Goal: Use online tool/utility: Use online tool/utility

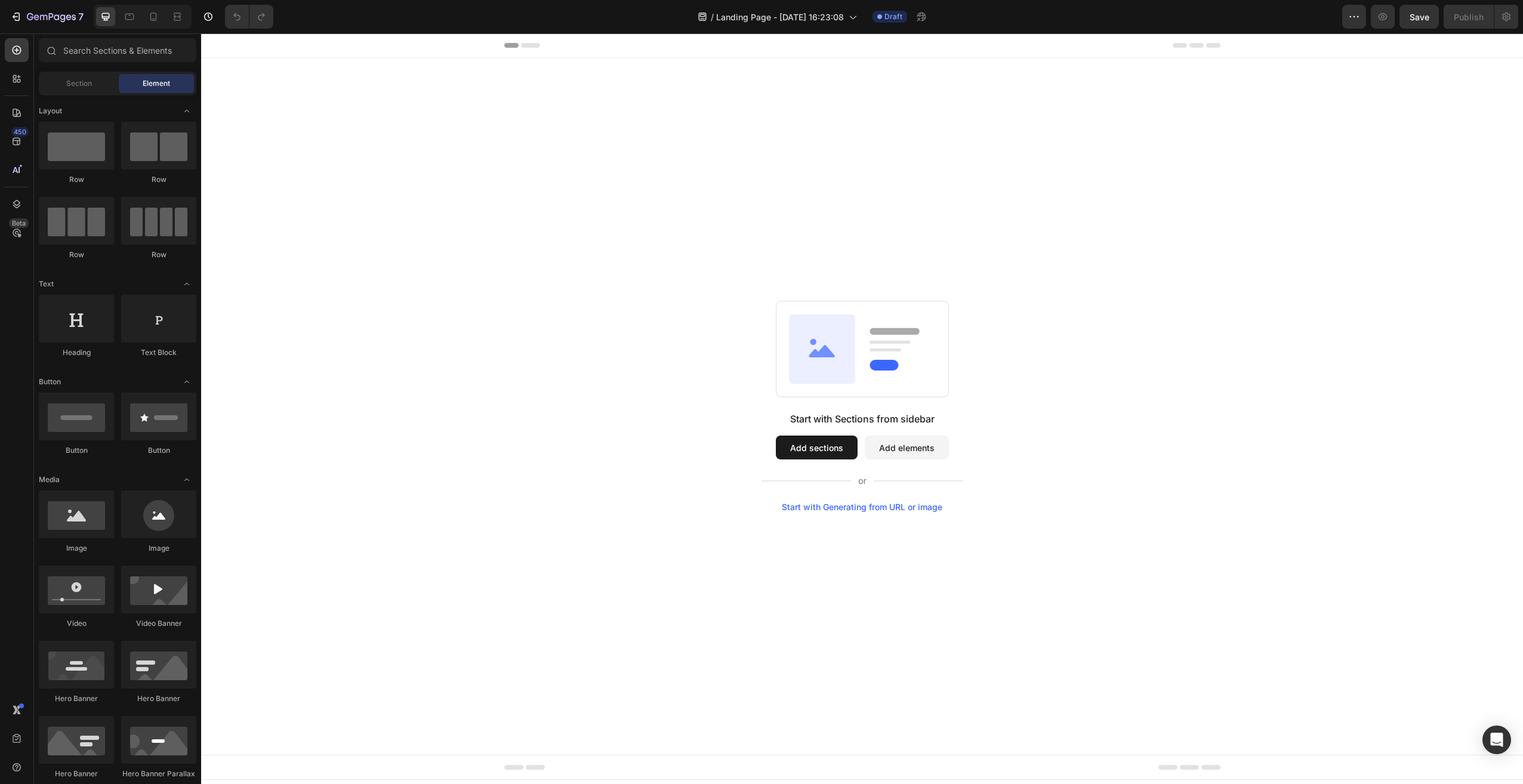
click at [876, 508] on div "Start with Generating from URL or image" at bounding box center [862, 507] width 160 height 10
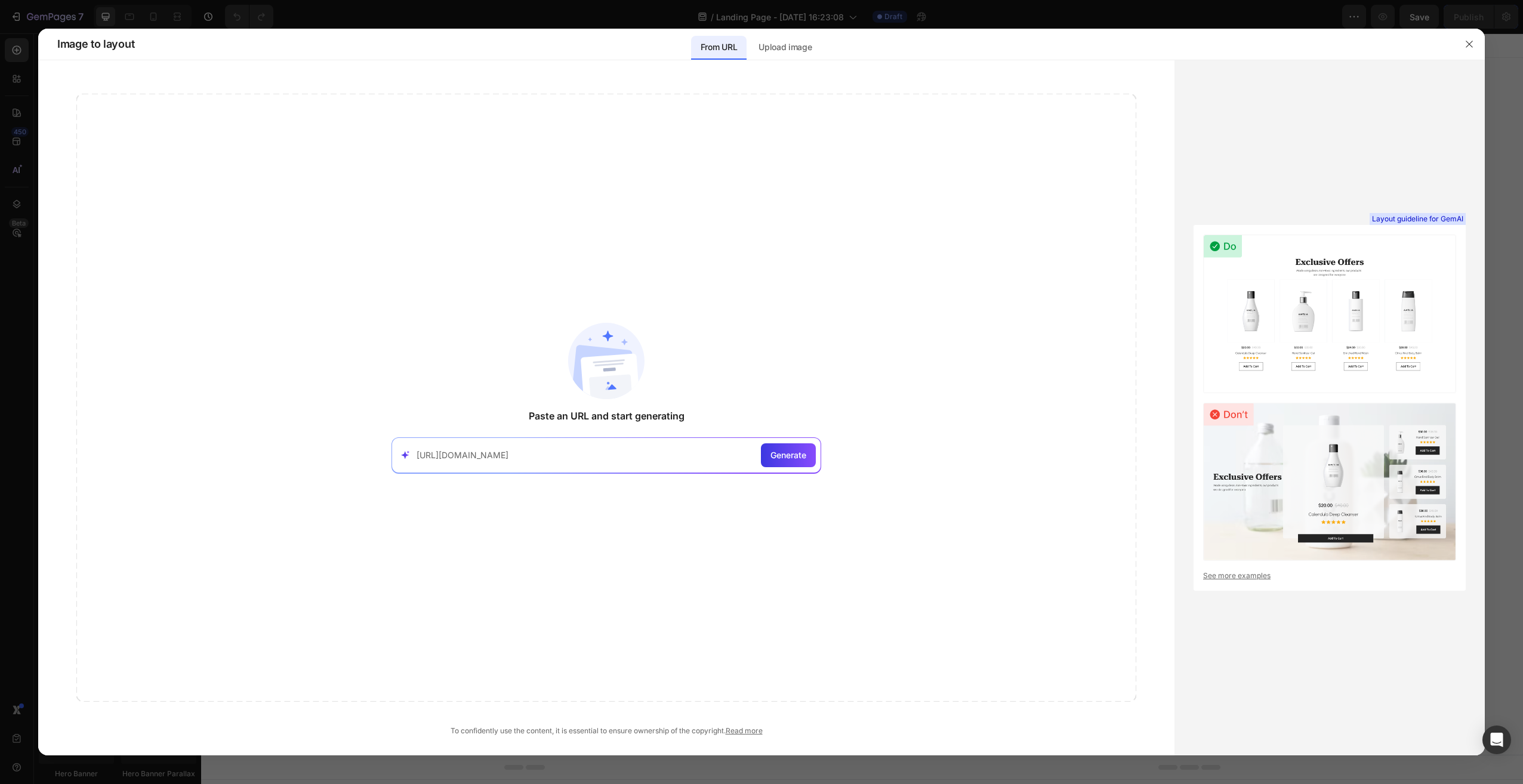
type input "[URL][DOMAIN_NAME]"
click at [816, 454] on div "[URL][DOMAIN_NAME] Generate" at bounding box center [606, 455] width 430 height 36
click at [790, 461] on span "Generate" at bounding box center [788, 455] width 36 height 13
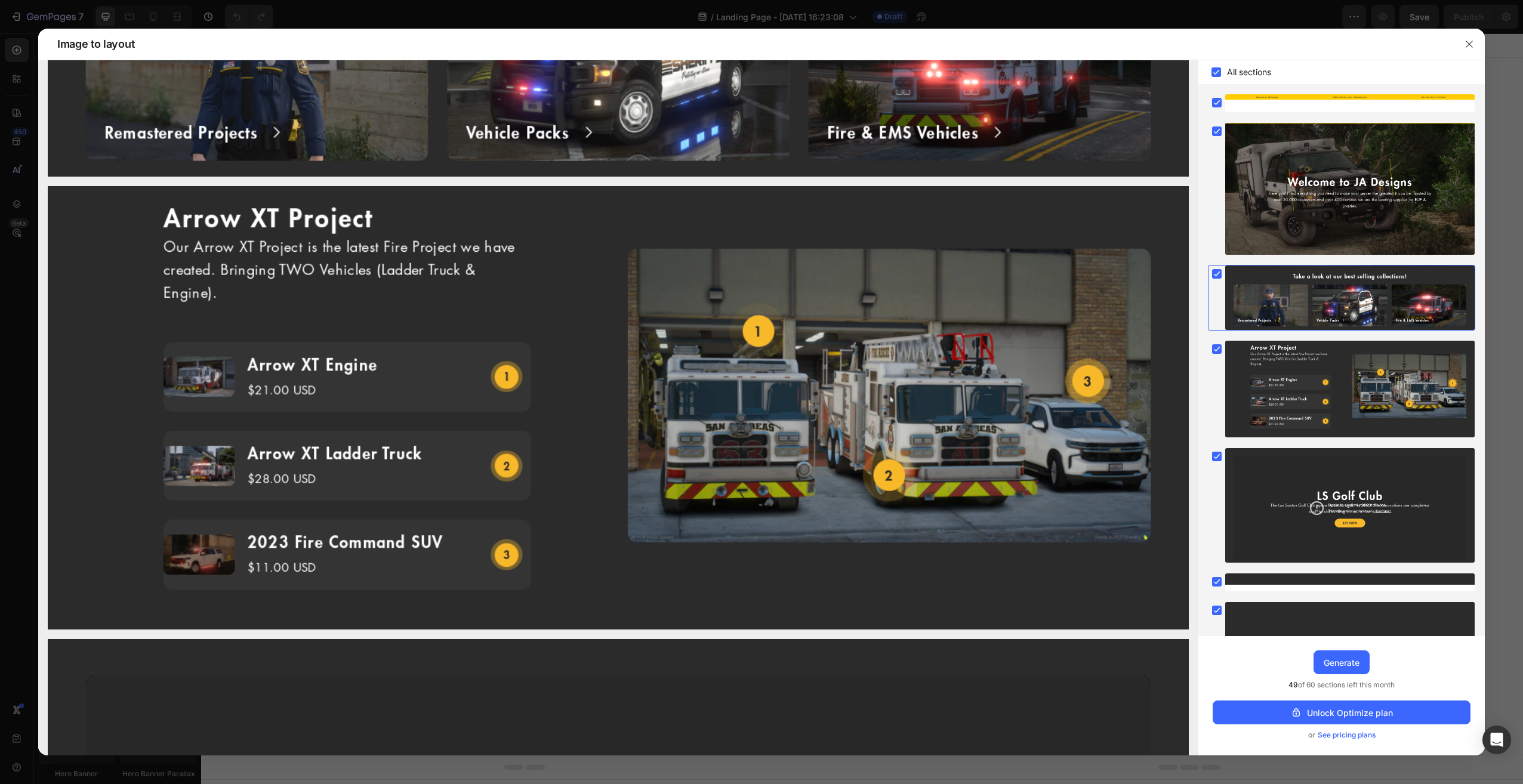
scroll to position [537, 0]
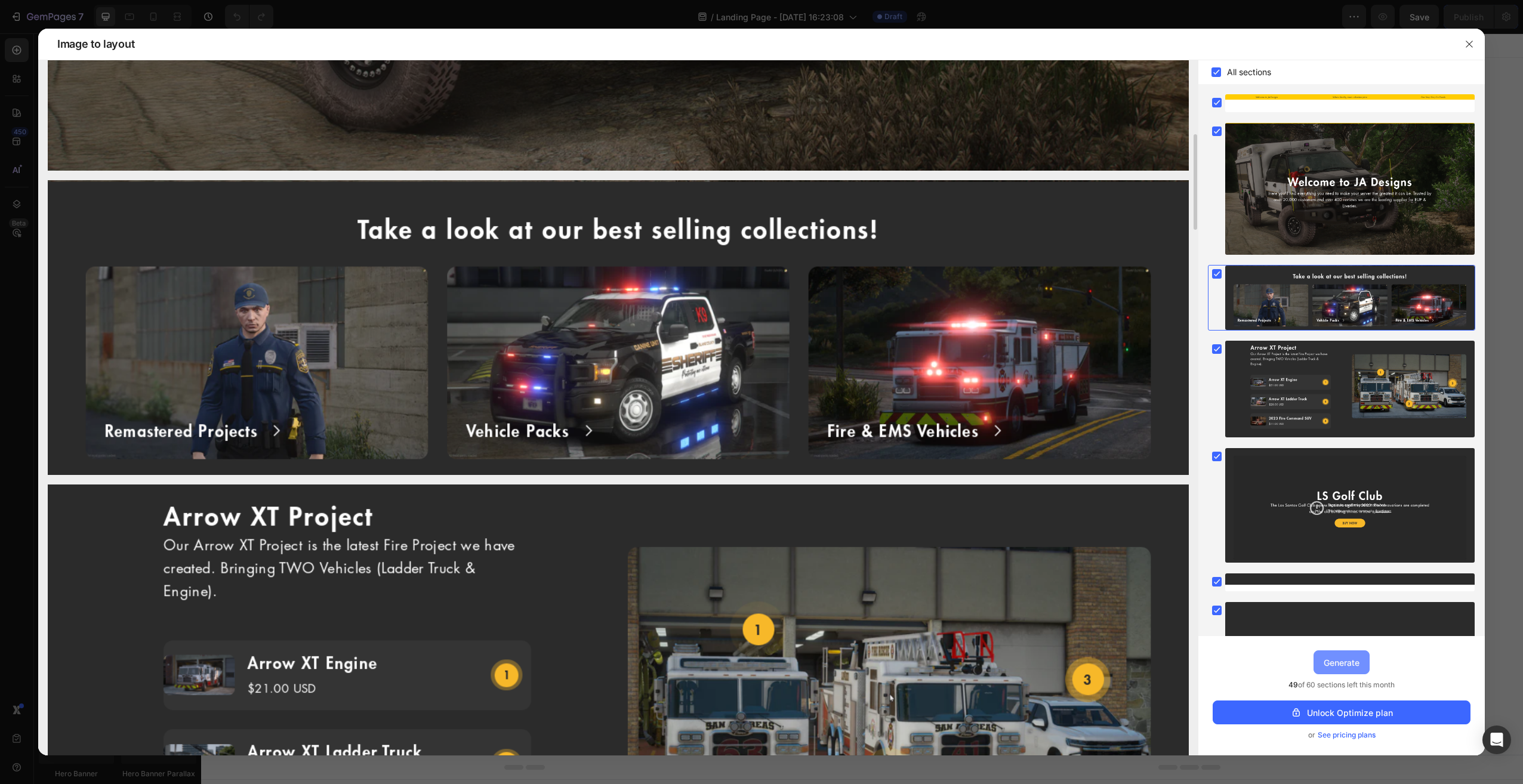
click at [1346, 666] on div "Generate" at bounding box center [1341, 662] width 36 height 13
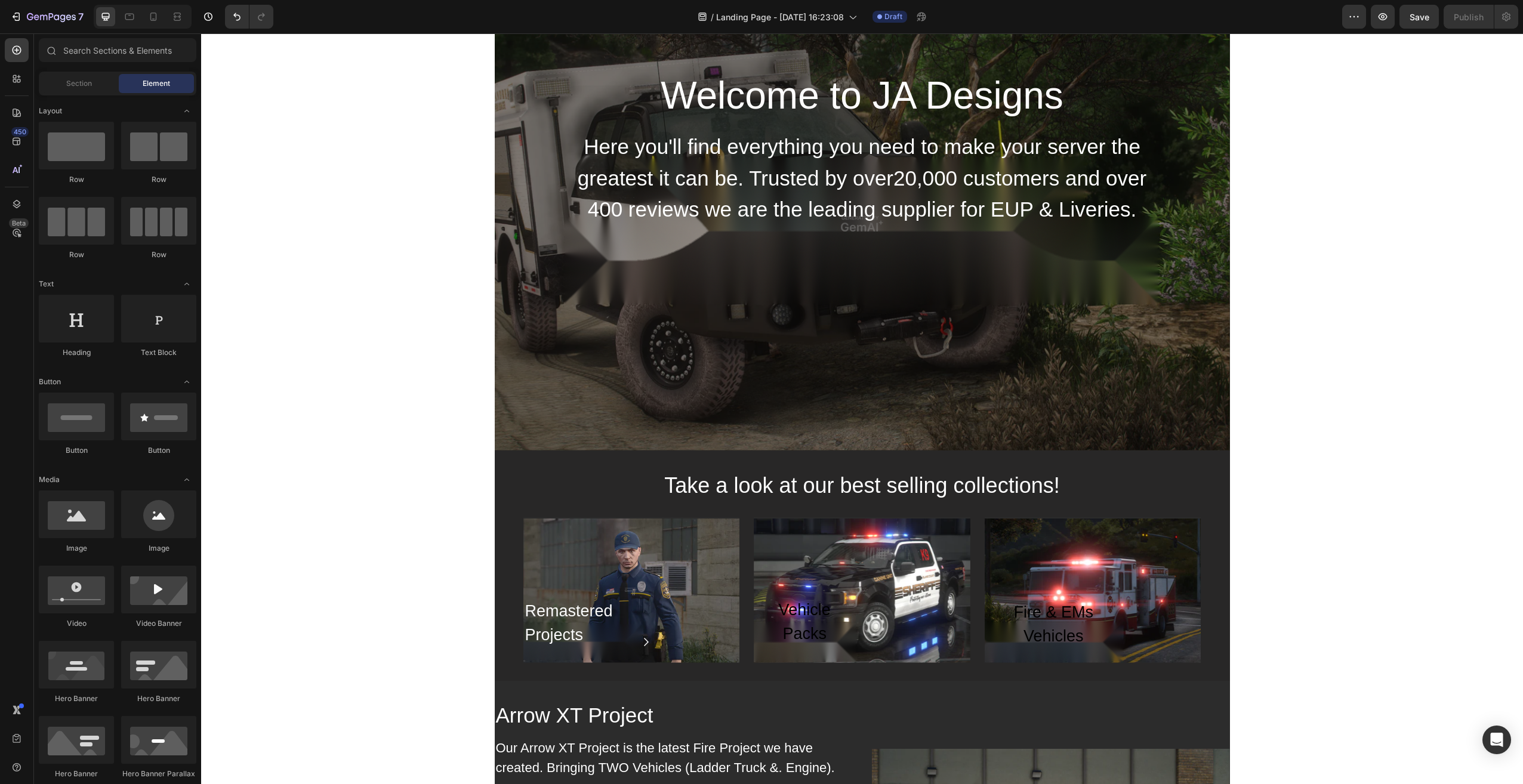
scroll to position [0, 0]
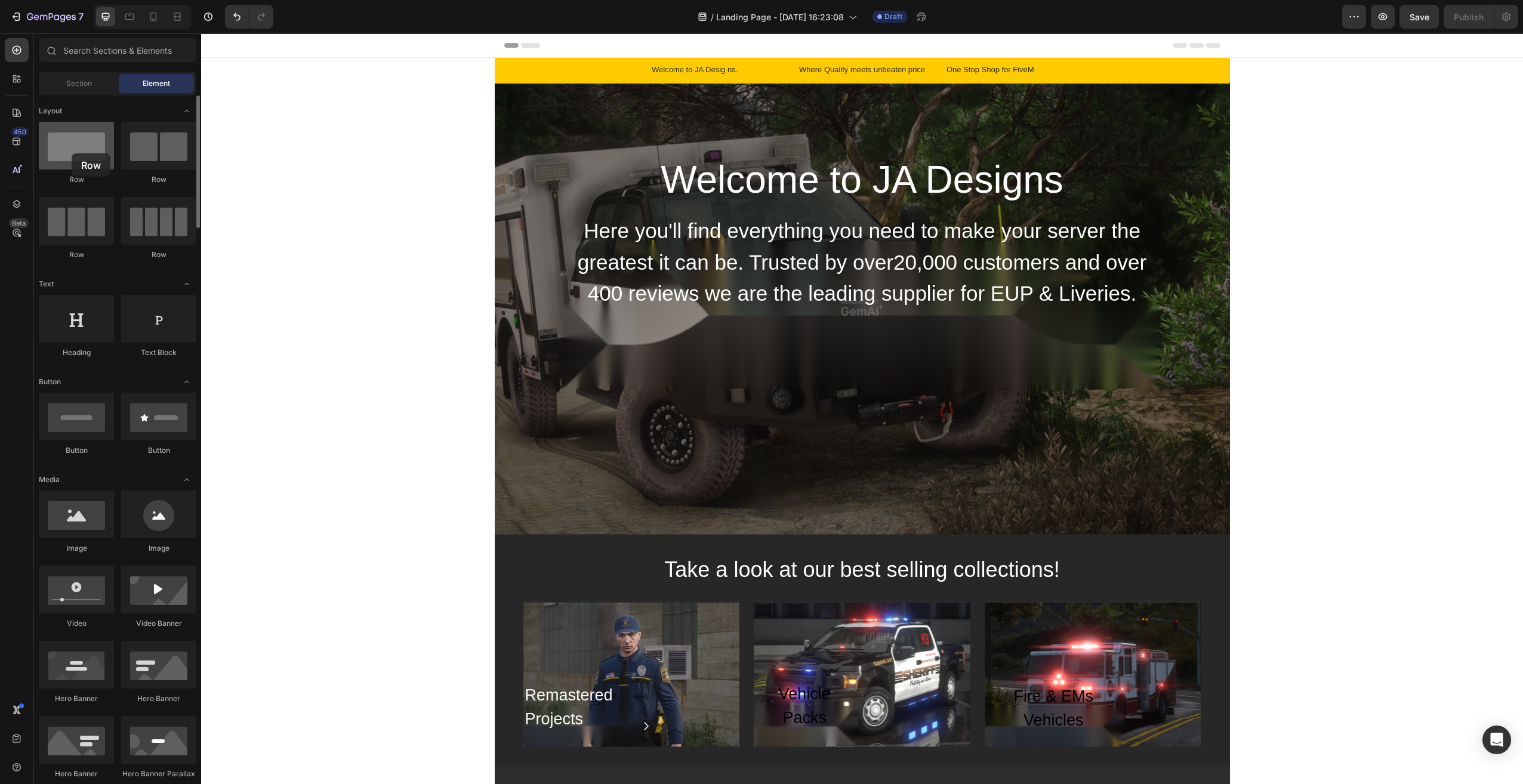
click at [71, 154] on div at bounding box center [76, 145] width 75 height 47
click at [99, 149] on div at bounding box center [76, 145] width 75 height 47
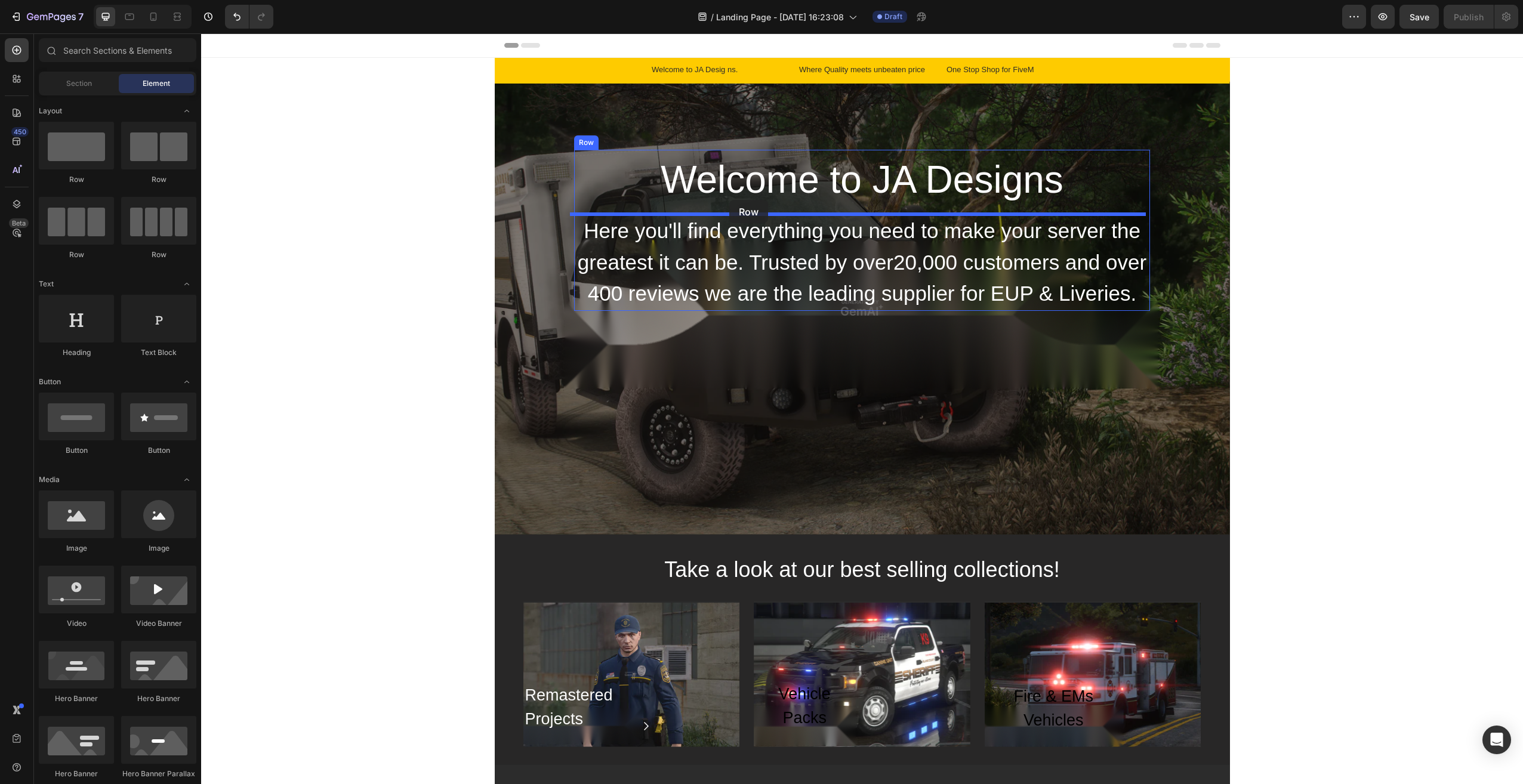
drag, startPoint x: 277, startPoint y: 185, endPoint x: 729, endPoint y: 200, distance: 452.2
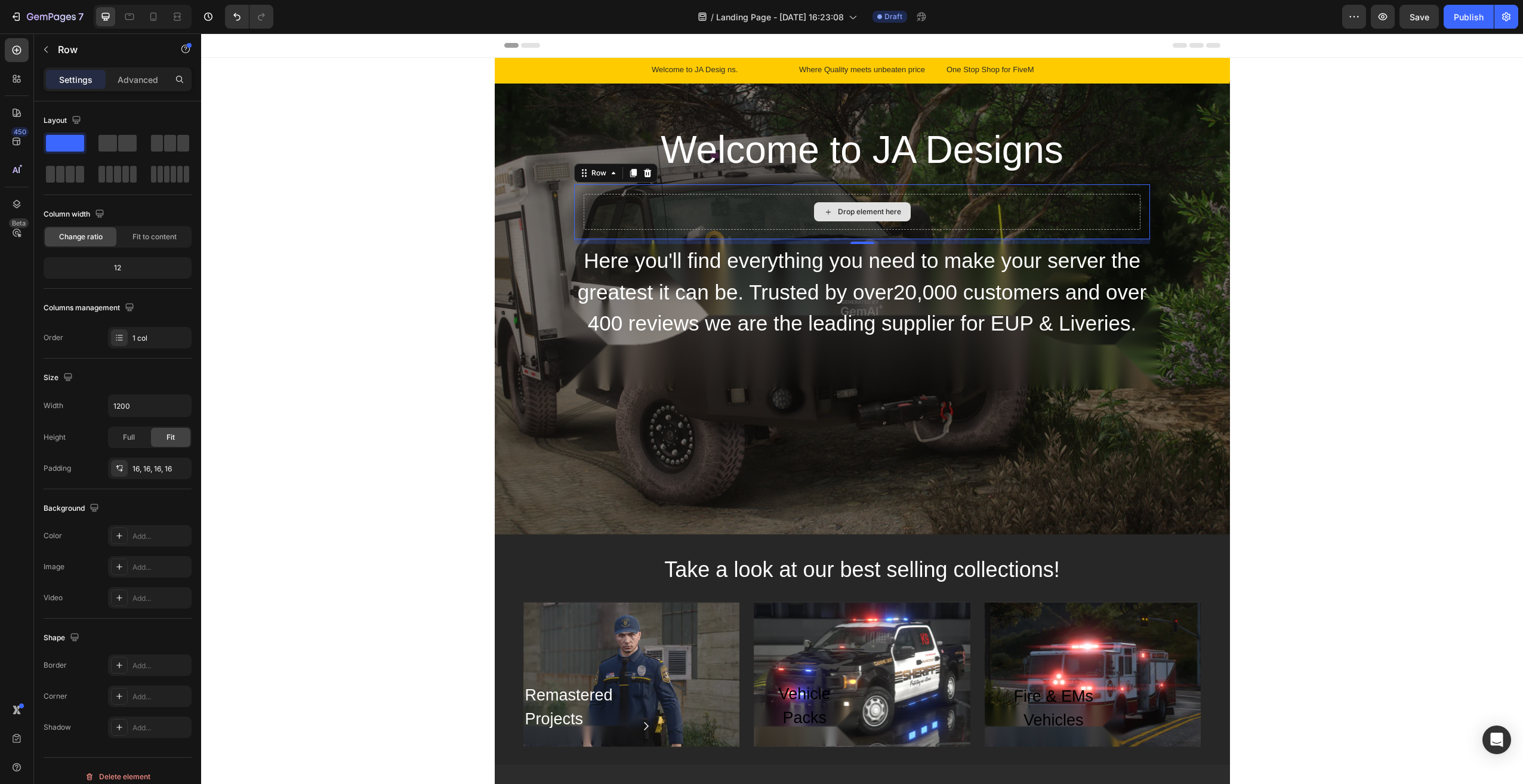
click at [981, 210] on div "Drop element here" at bounding box center [861, 211] width 557 height 36
click at [955, 218] on div "Drop element here" at bounding box center [861, 211] width 557 height 36
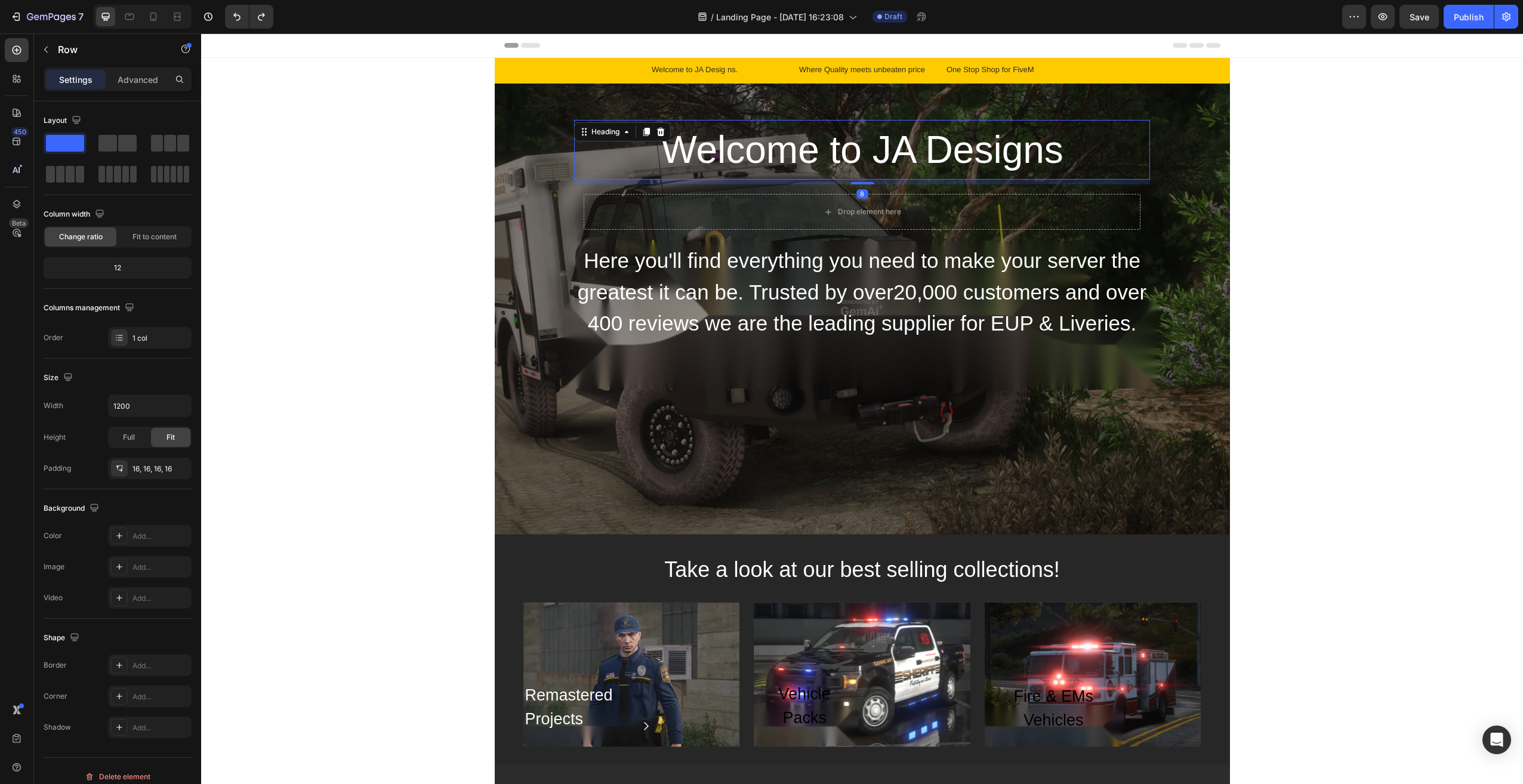
click at [823, 151] on h2 "Welcome to JA Designs" at bounding box center [862, 150] width 576 height 60
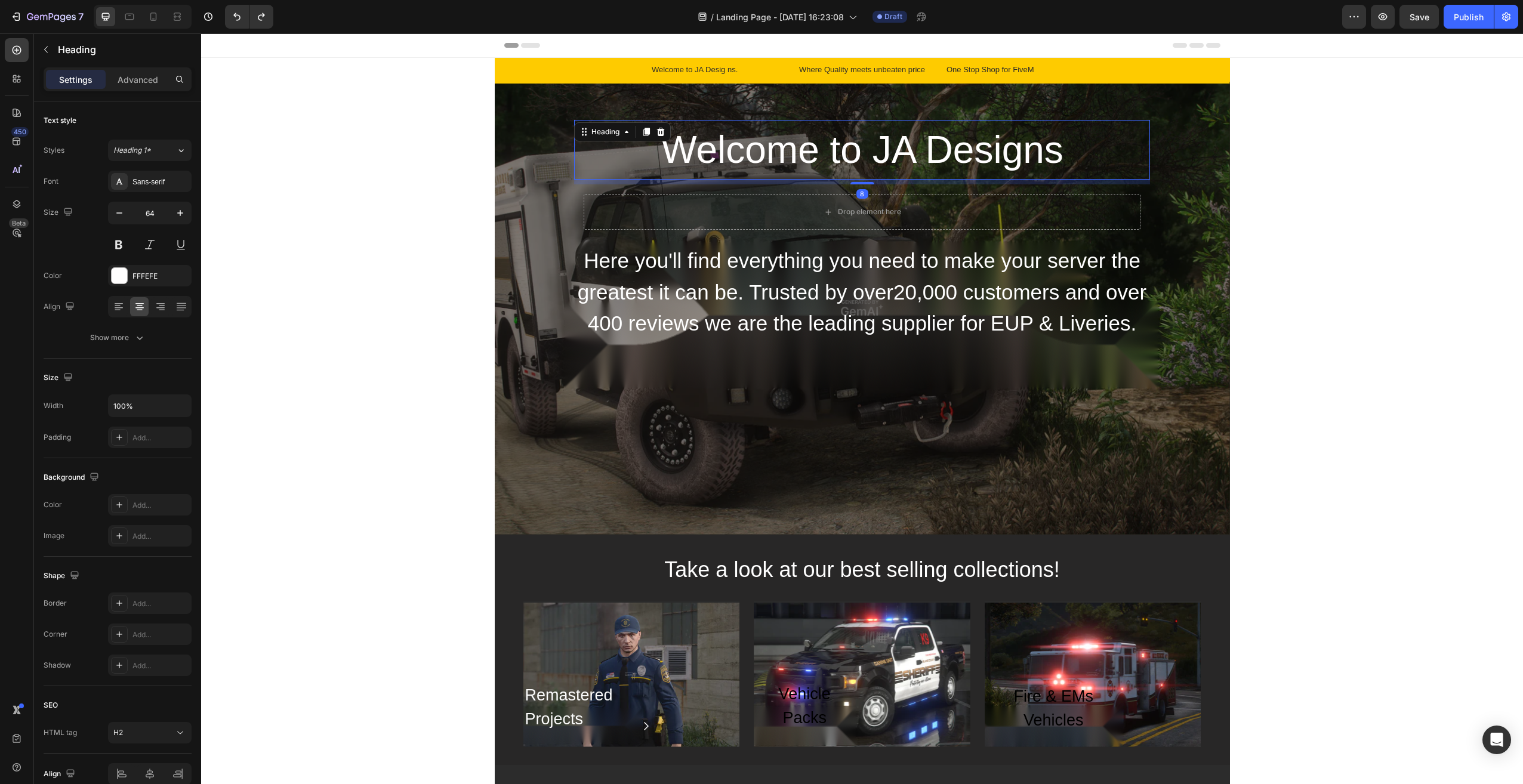
click at [823, 151] on h2 "Welcome to JA Designs" at bounding box center [862, 150] width 576 height 60
click at [974, 145] on p "Welcome to JA Designs" at bounding box center [862, 149] width 574 height 57
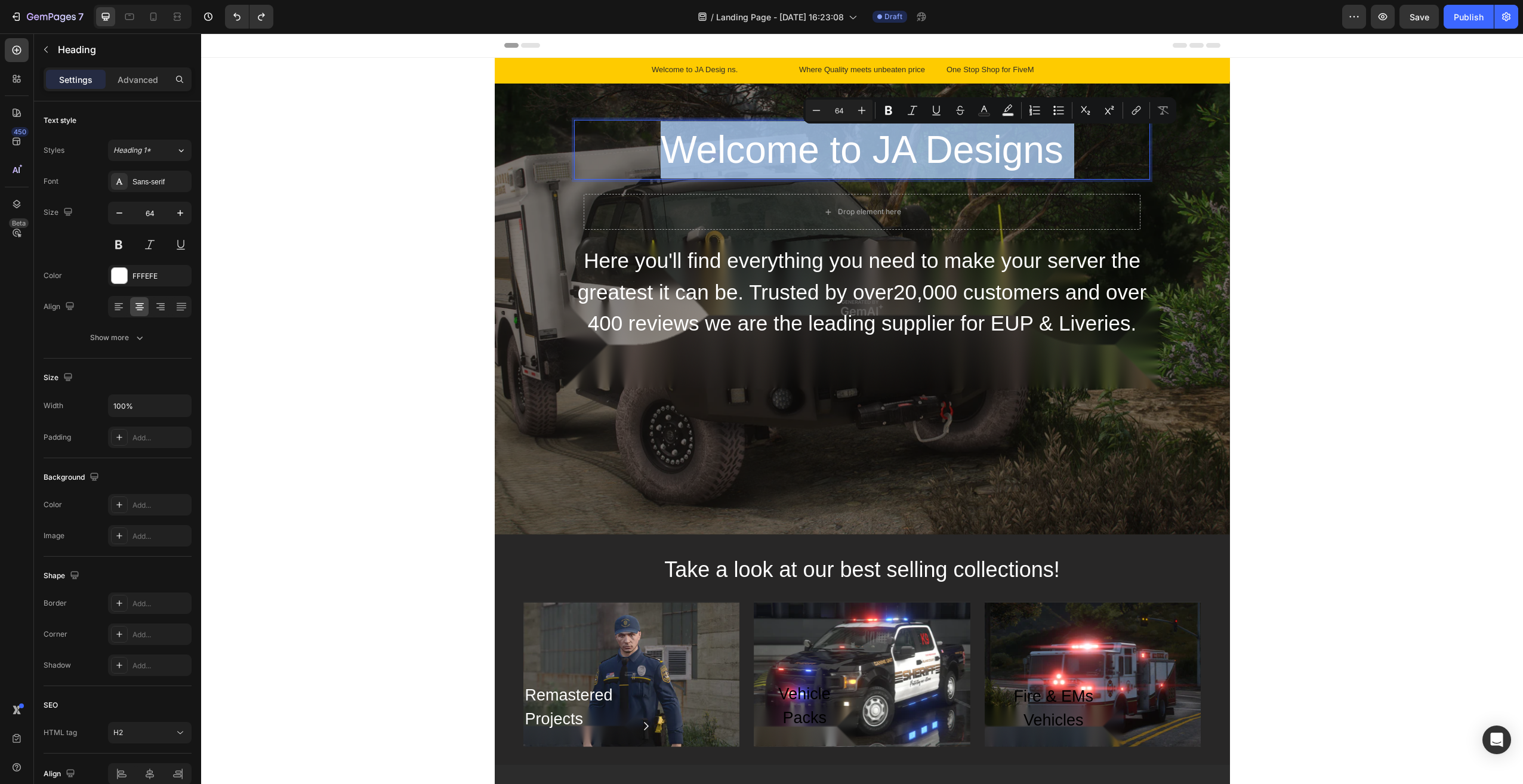
drag, startPoint x: 1058, startPoint y: 157, endPoint x: 1043, endPoint y: 155, distance: 15.1
click at [1043, 155] on p "Welcome to JA Designs" at bounding box center [862, 149] width 574 height 57
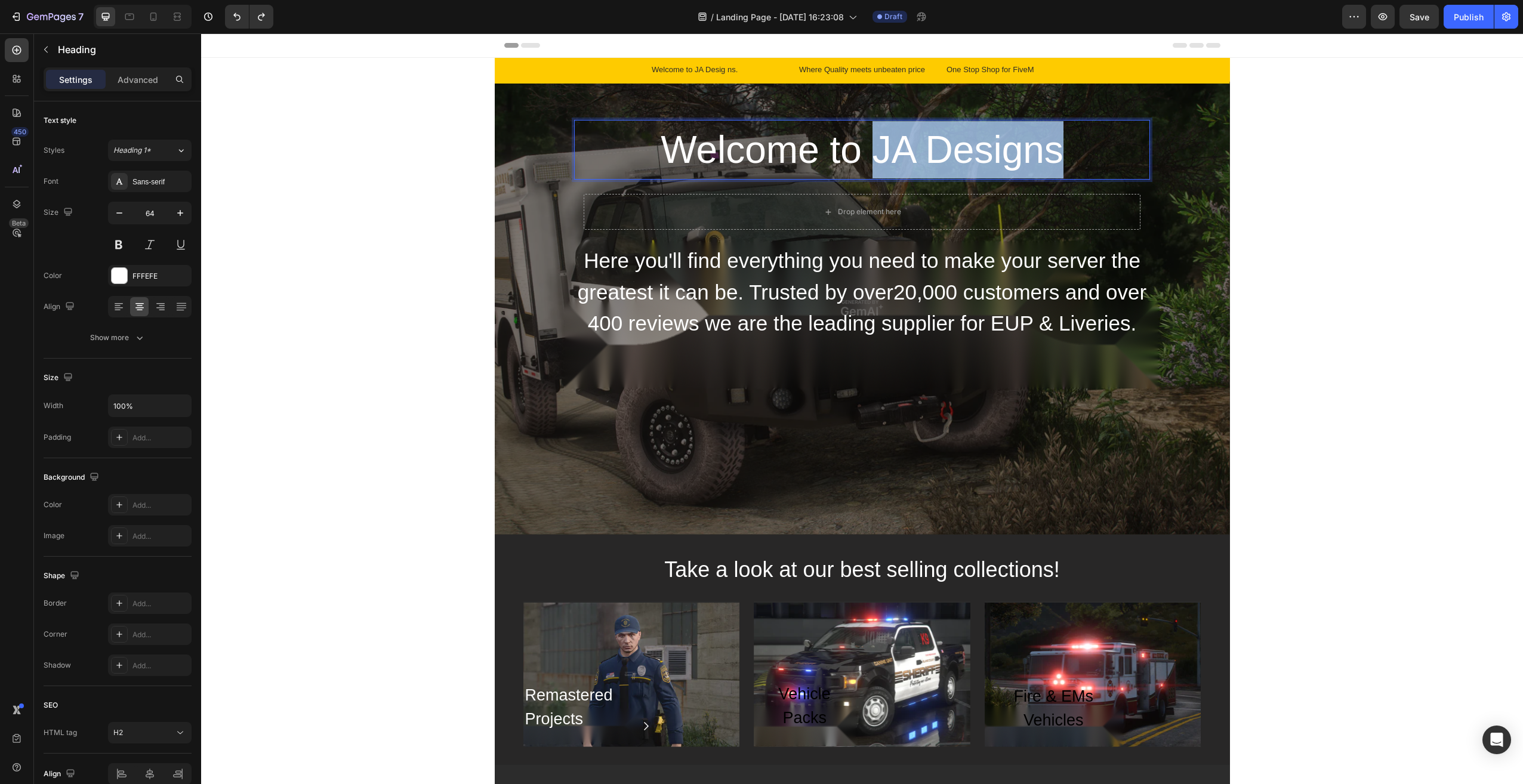
drag, startPoint x: 1062, startPoint y: 155, endPoint x: 877, endPoint y: 154, distance: 185.0
click at [877, 154] on p "Welcome to JA Designs" at bounding box center [862, 149] width 574 height 57
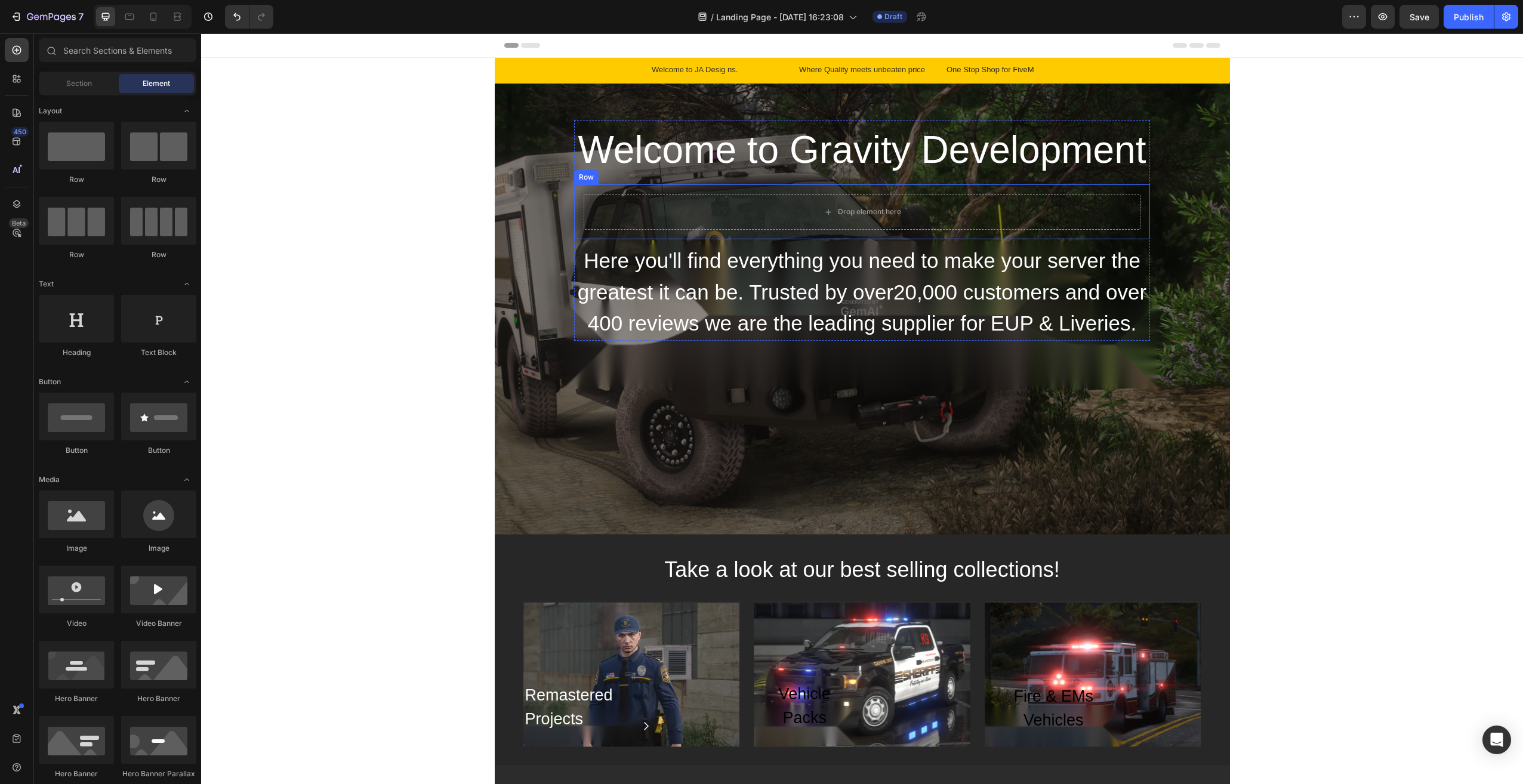
click at [899, 211] on div "Drop element here" at bounding box center [862, 212] width 97 height 19
click at [669, 206] on div "Drop element here" at bounding box center [861, 211] width 557 height 36
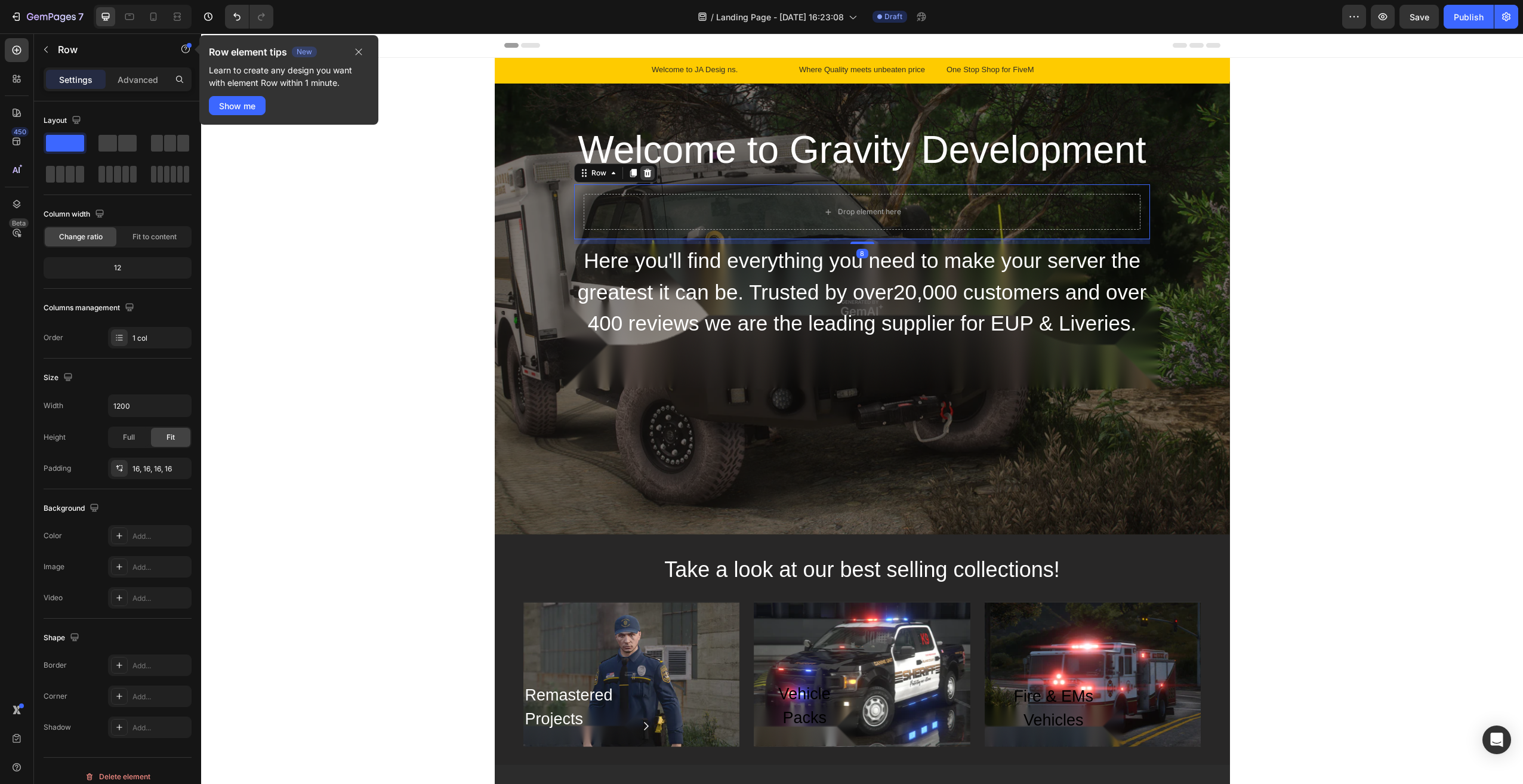
click at [644, 173] on icon at bounding box center [648, 173] width 8 height 9
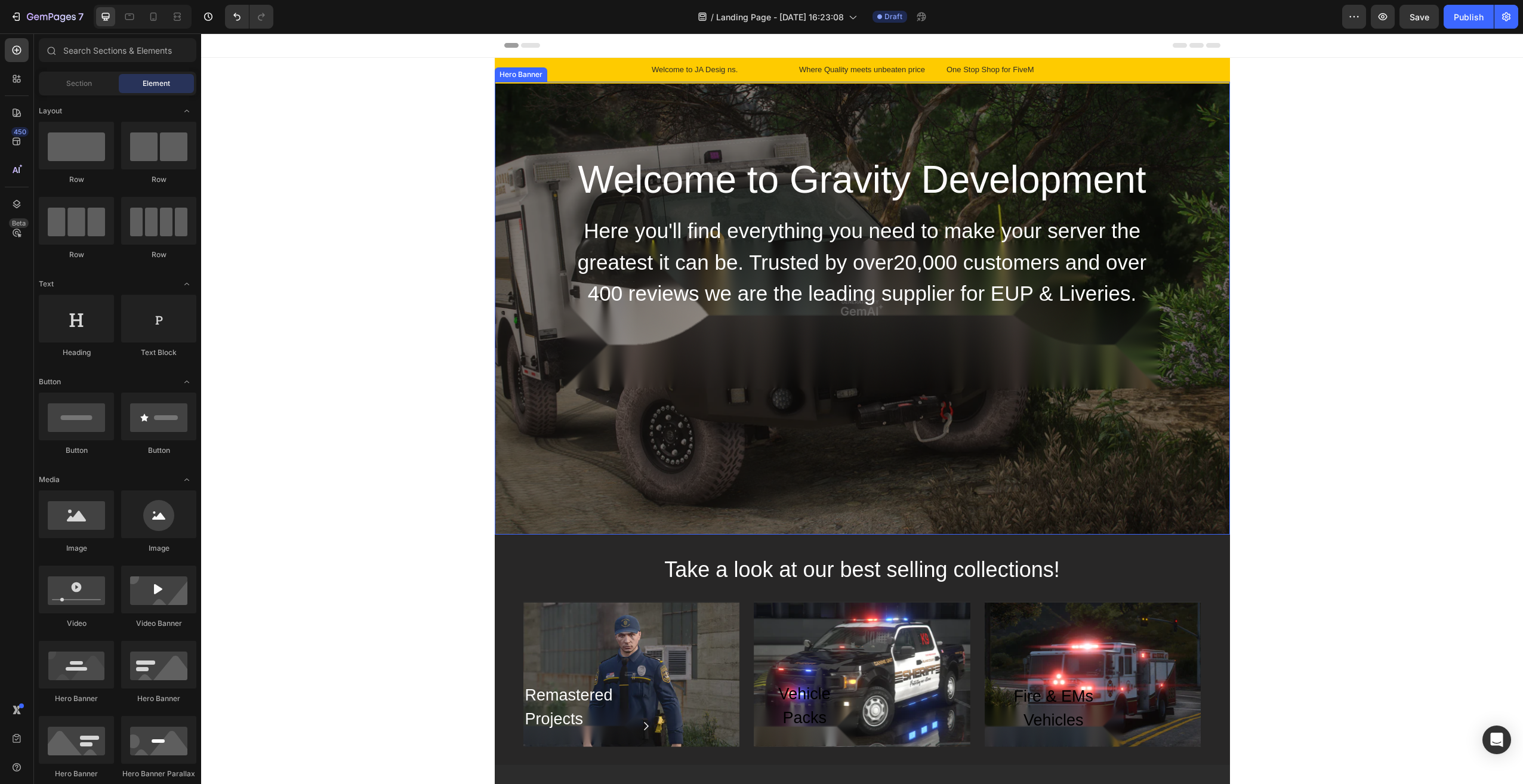
click at [712, 276] on h2 "Here you'll find everything you need to make your server the greatest it can be…" at bounding box center [862, 263] width 576 height 97
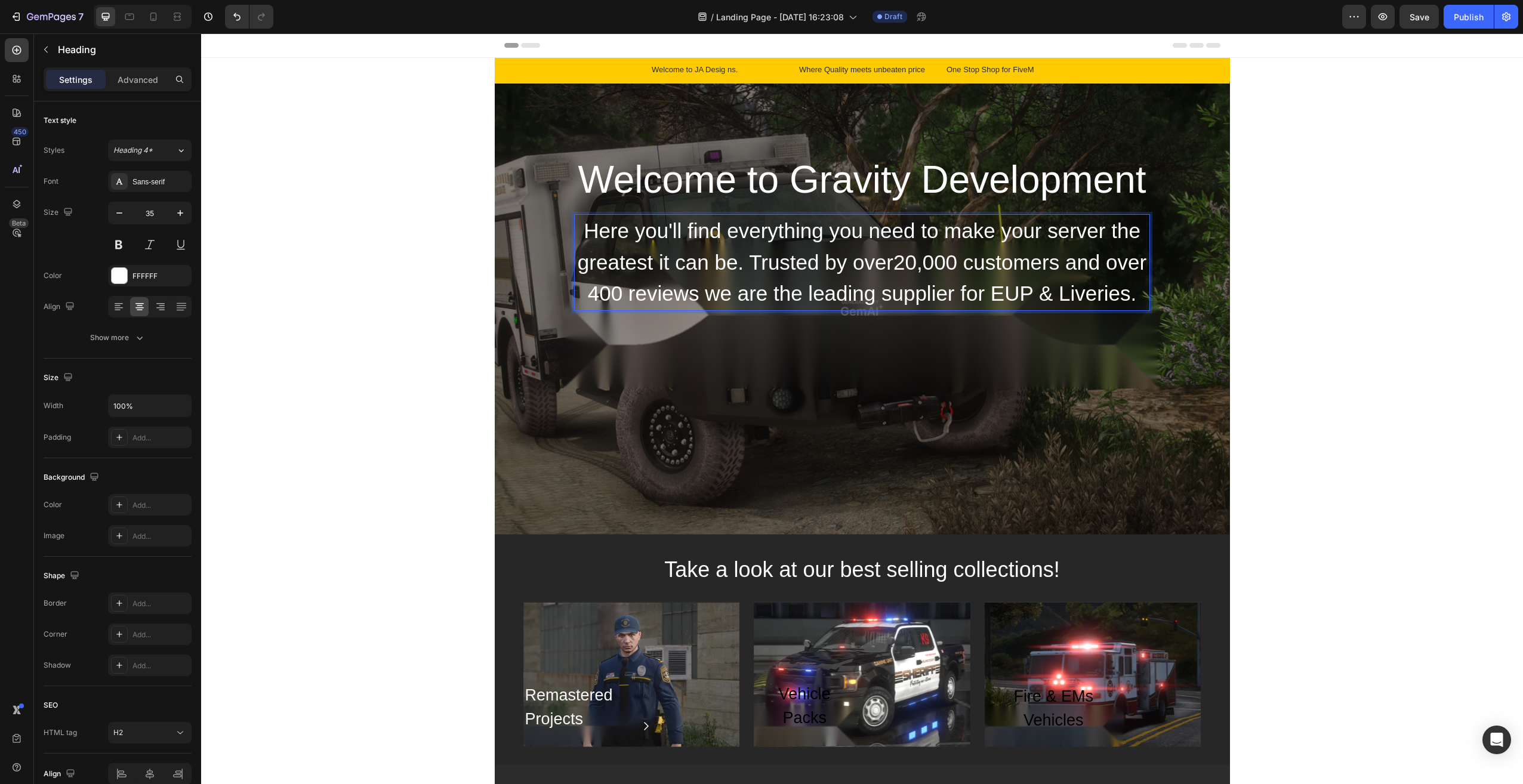
click at [920, 278] on h2 "Here you'll find everything you need to make your server the greatest it can be…" at bounding box center [862, 263] width 576 height 97
click at [920, 278] on p "Here you'll find everything you need to make your server the greatest it can be…" at bounding box center [862, 263] width 574 height 95
click at [1094, 303] on p "Here you'll find everything you need to make your server the greatest it can be…" at bounding box center [862, 263] width 574 height 95
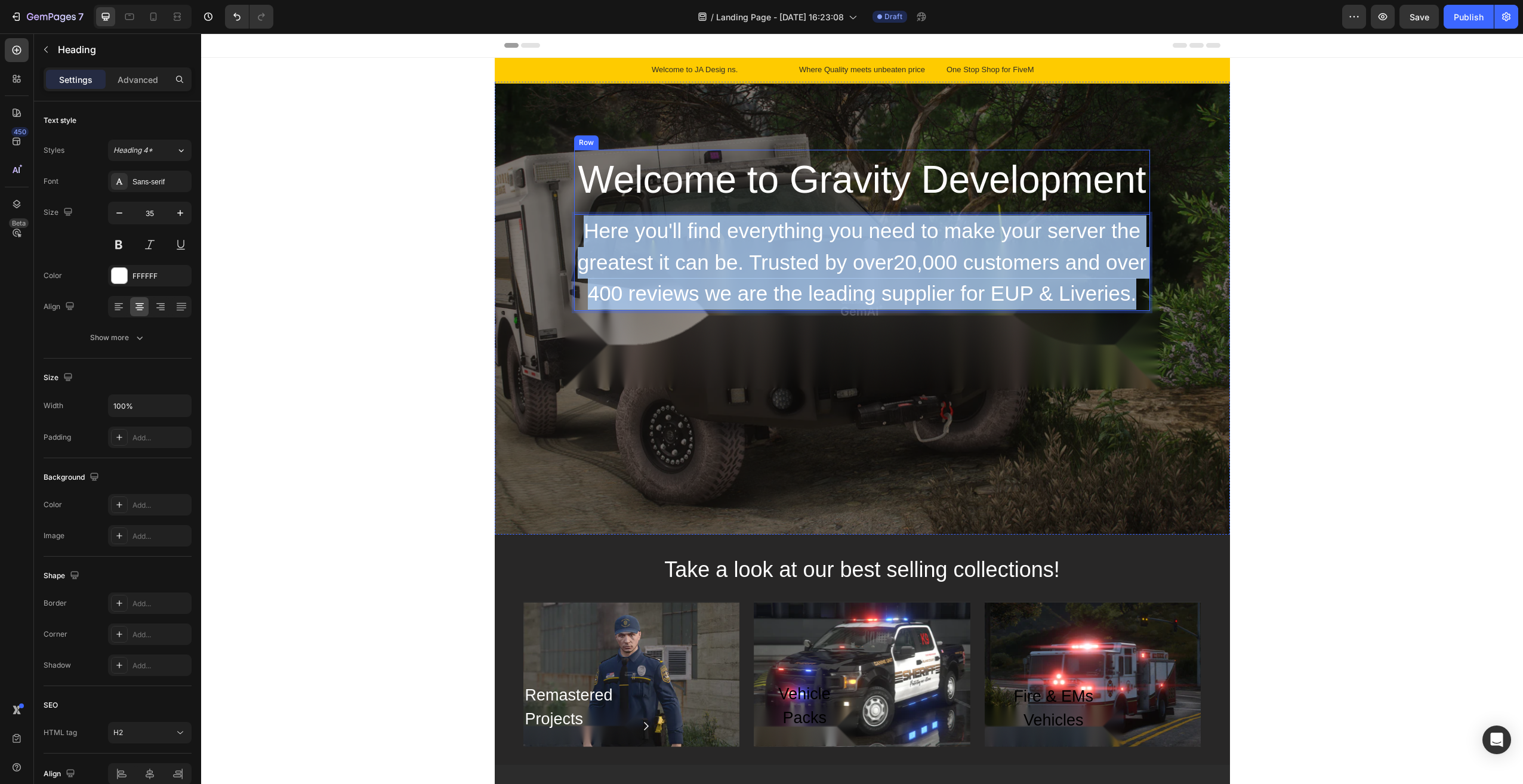
drag, startPoint x: 1132, startPoint y: 294, endPoint x: 572, endPoint y: 210, distance: 566.3
click at [575, 210] on div "Welcome to Gravity Development Heading Here you'll find everything you need to …" at bounding box center [862, 230] width 576 height 161
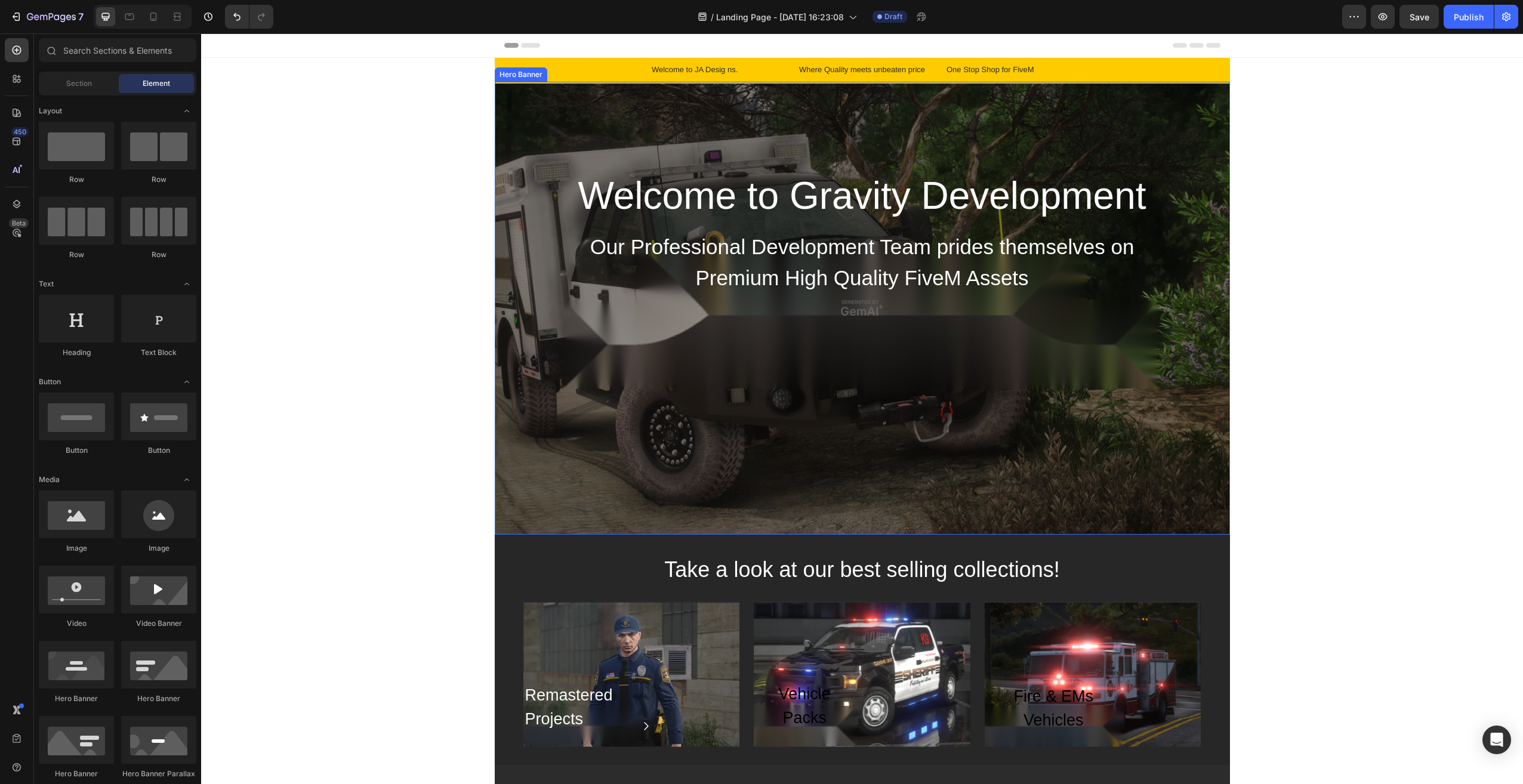
click at [730, 70] on div "Welcome to JA Desig ns." at bounding box center [715, 70] width 128 height 14
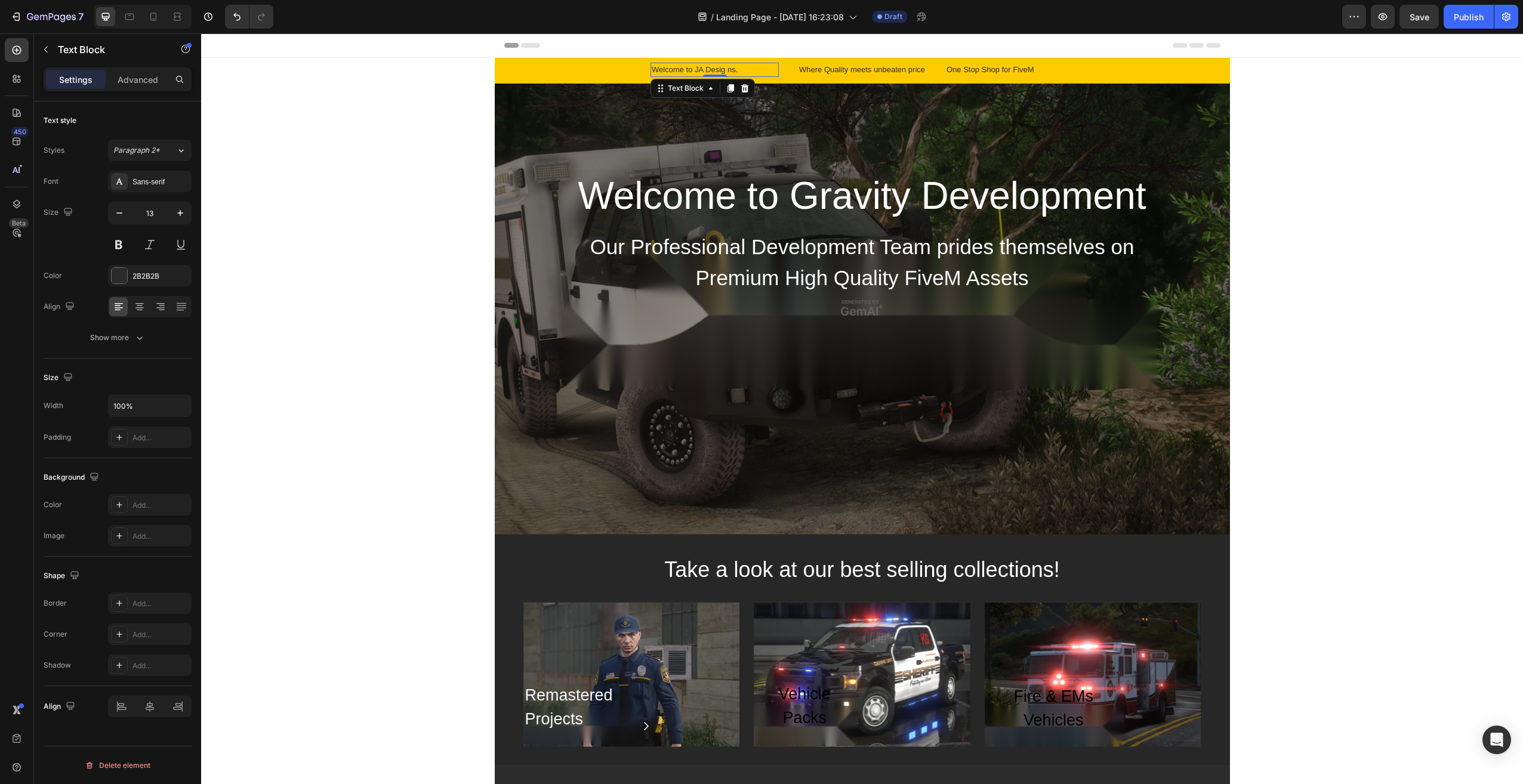
click at [717, 68] on div "Welcome to JA Desig ns." at bounding box center [715, 70] width 128 height 14
click at [717, 68] on p "Welcome to JA Desig ns." at bounding box center [715, 70] width 126 height 12
click at [876, 68] on div "Where Quality meets unbeaten price" at bounding box center [861, 70] width 128 height 14
click at [995, 70] on div "One Stop Shop for FiveM" at bounding box center [1009, 70] width 128 height 14
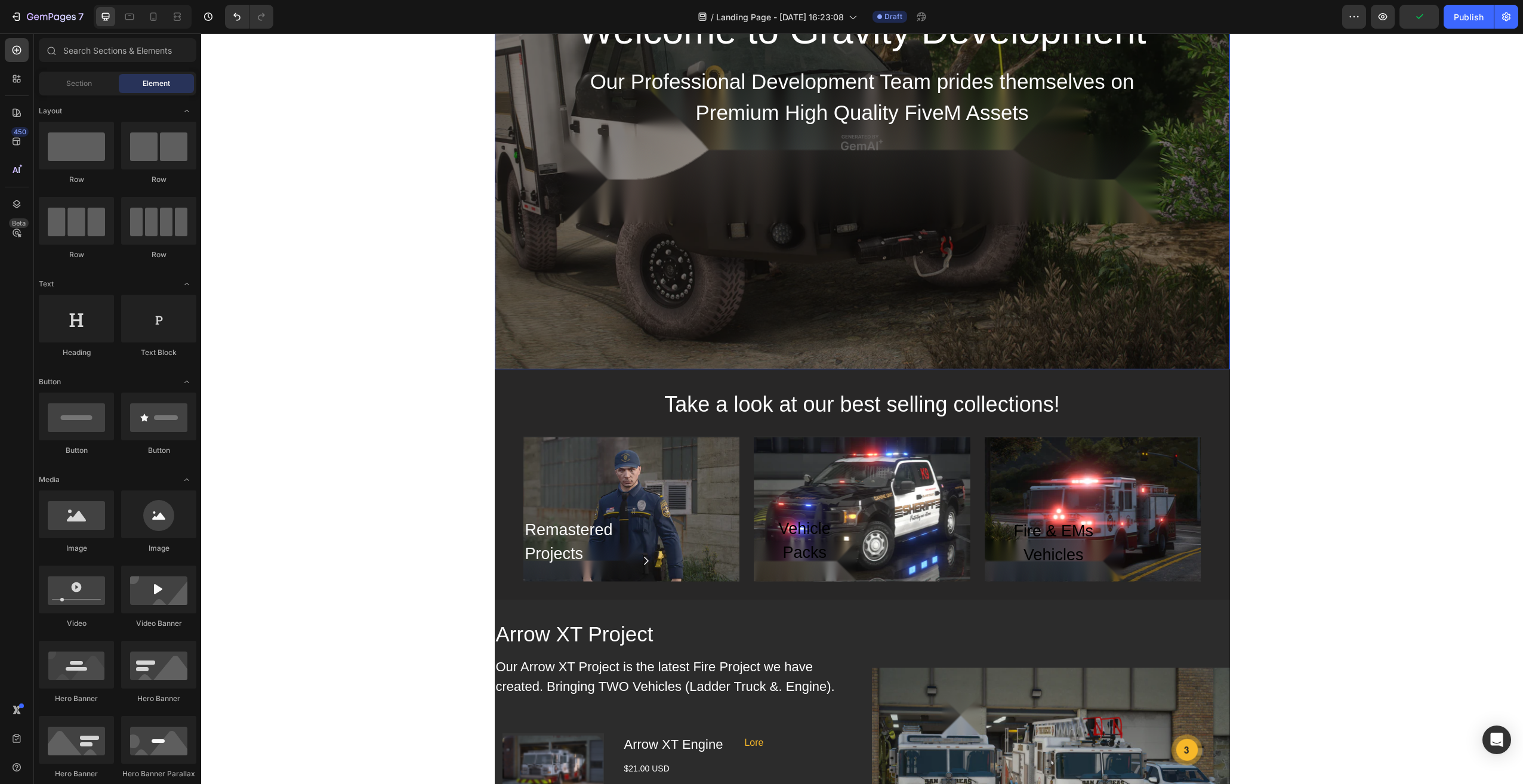
scroll to position [298, 0]
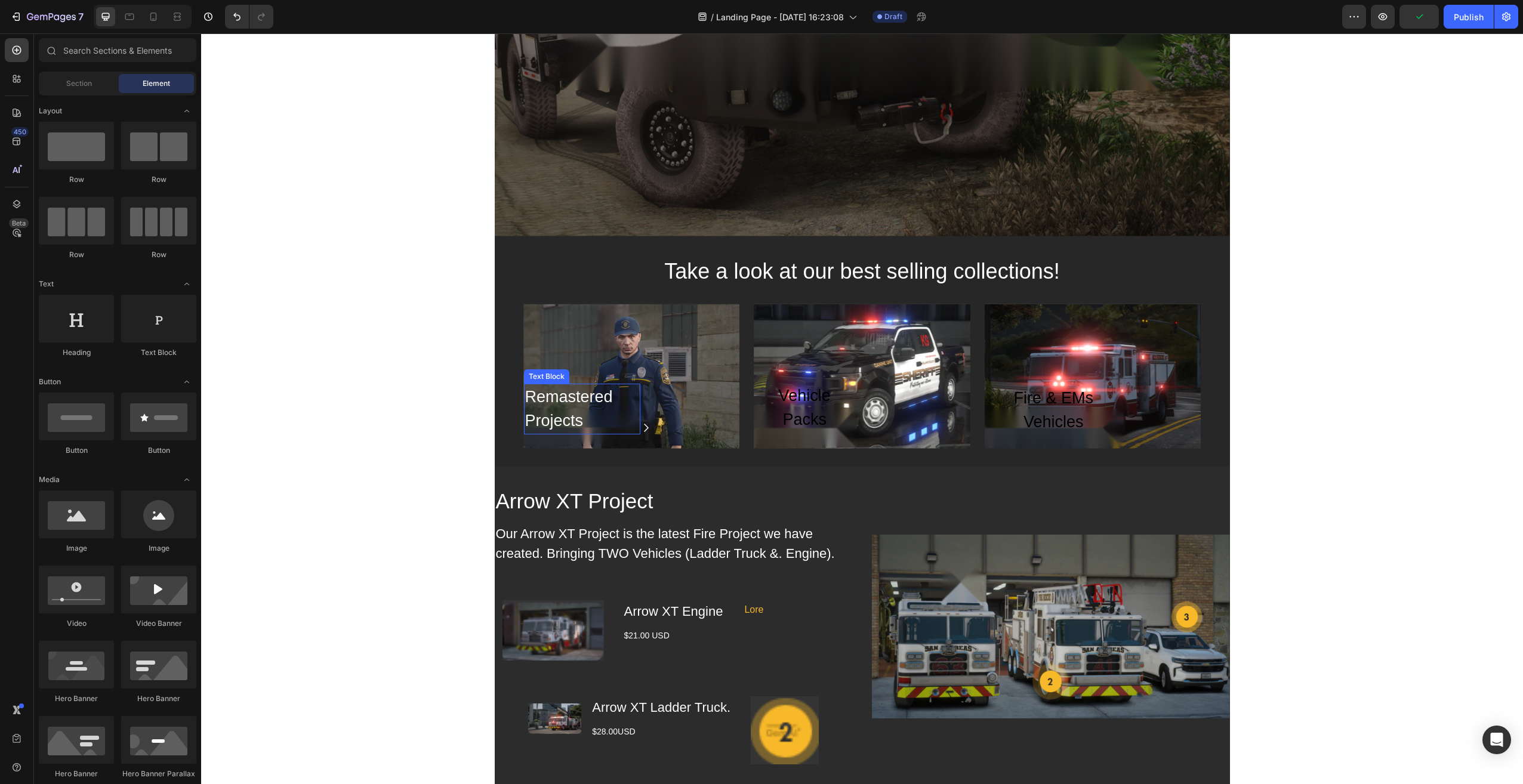
click at [570, 399] on div "Remastered Projects" at bounding box center [582, 408] width 117 height 51
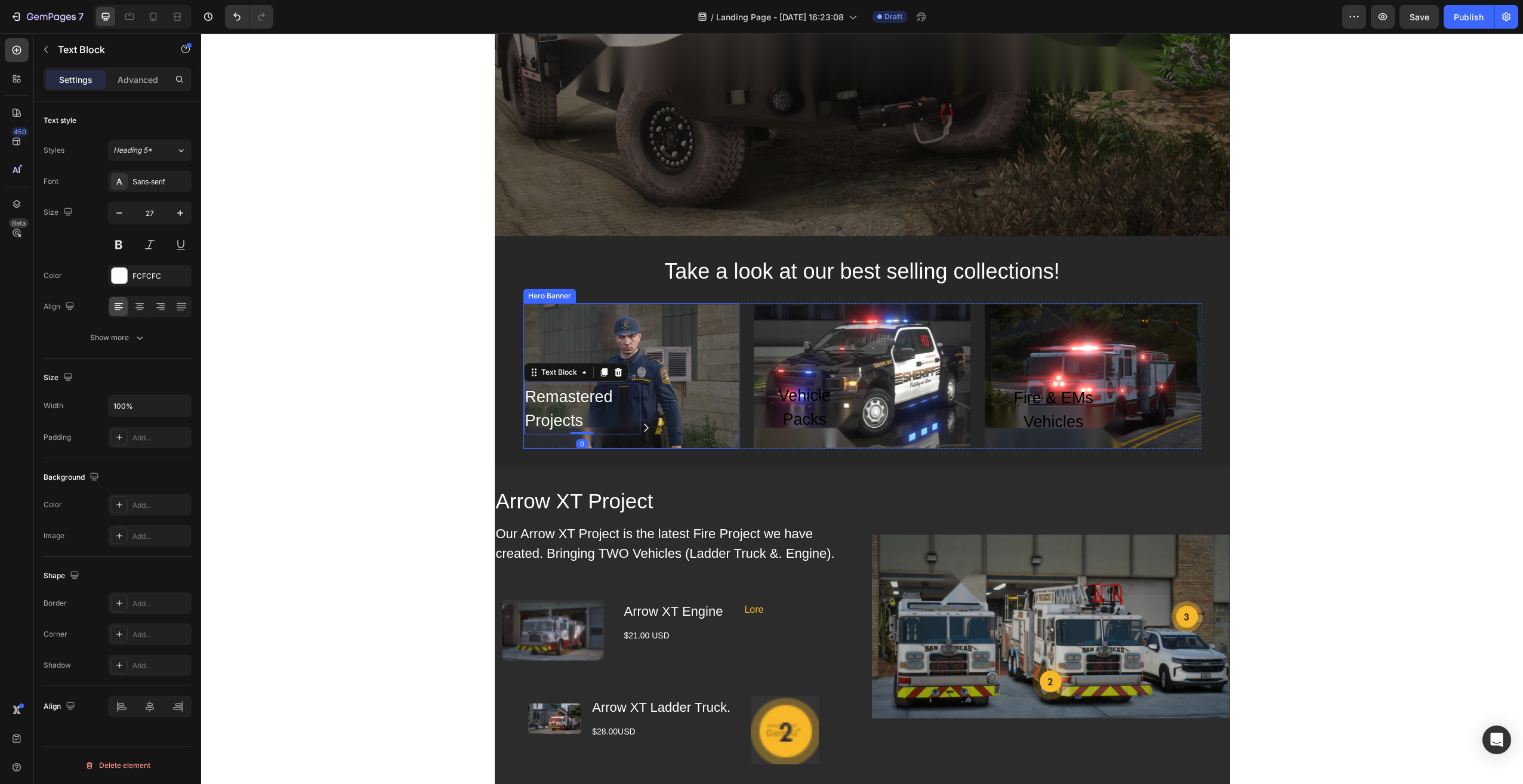
click at [684, 346] on div "Overlay" at bounding box center [632, 376] width 216 height 146
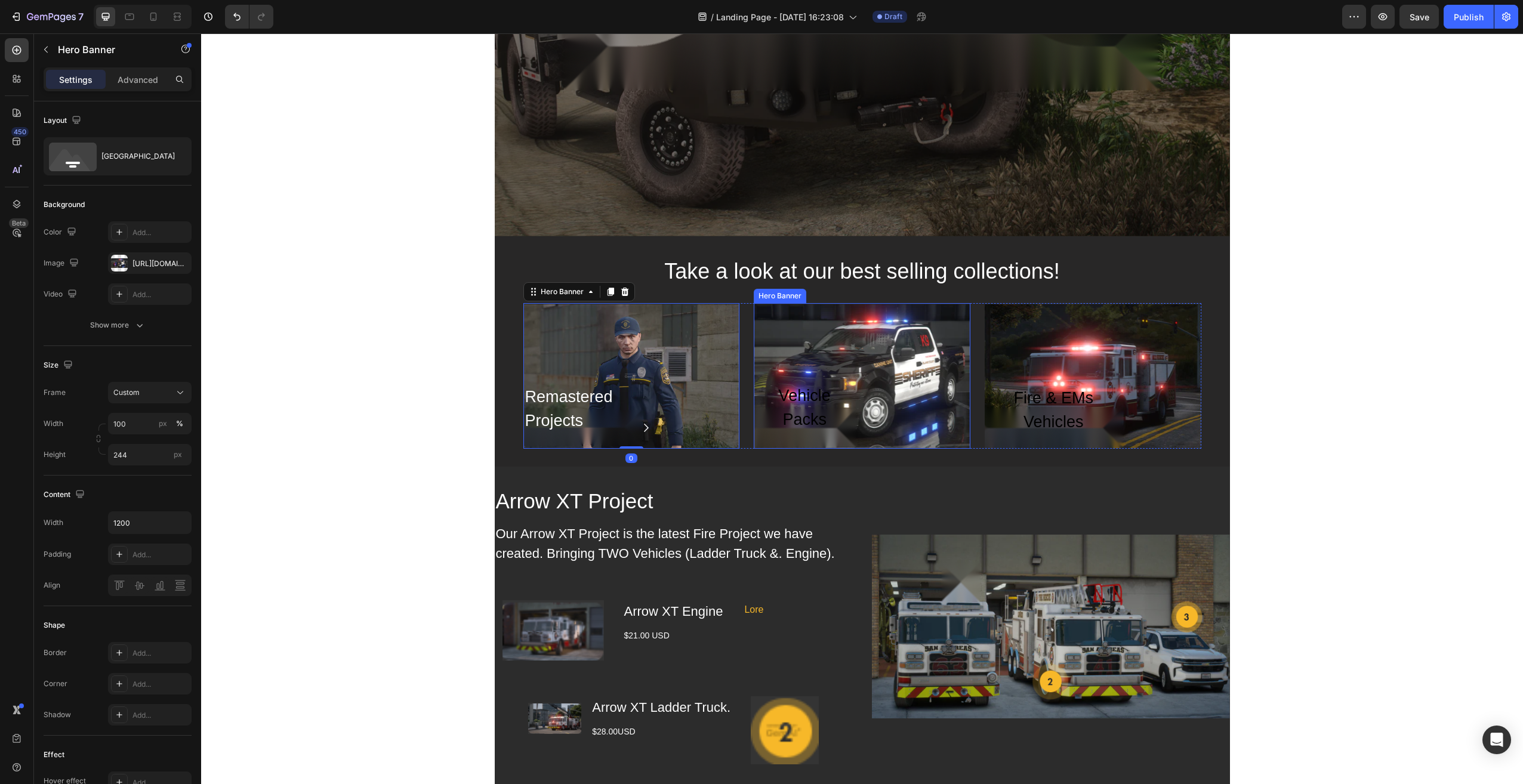
click at [837, 373] on div "Overlay" at bounding box center [862, 376] width 216 height 146
click at [797, 403] on div "Vehicle Packs" at bounding box center [804, 407] width 71 height 48
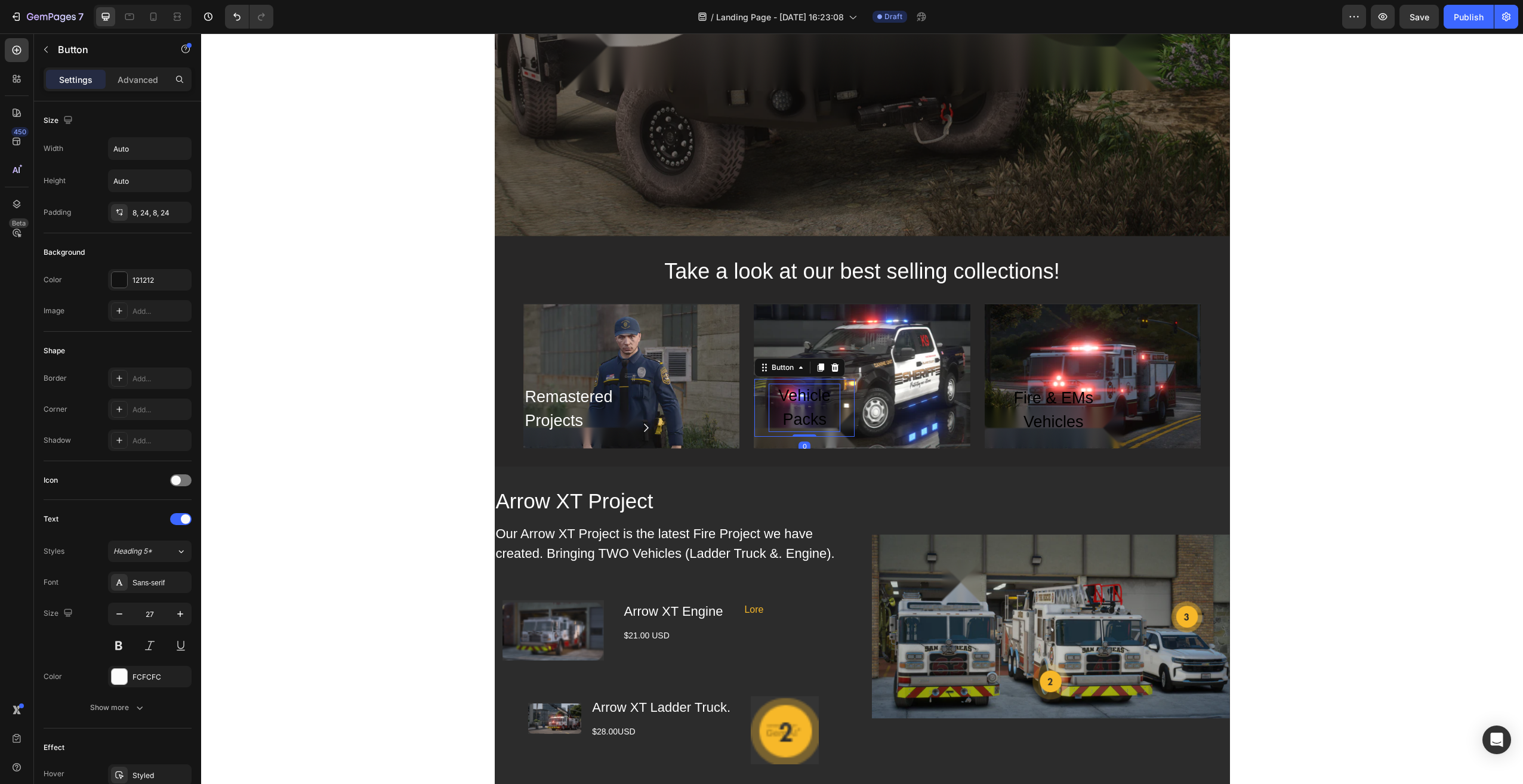
click at [797, 403] on div "Vehicle Packs" at bounding box center [804, 407] width 71 height 48
click at [804, 420] on p "Vehicle Packs" at bounding box center [804, 407] width 71 height 48
click at [1056, 400] on div "Fire & EMs Vehicles" at bounding box center [1054, 410] width 108 height 48
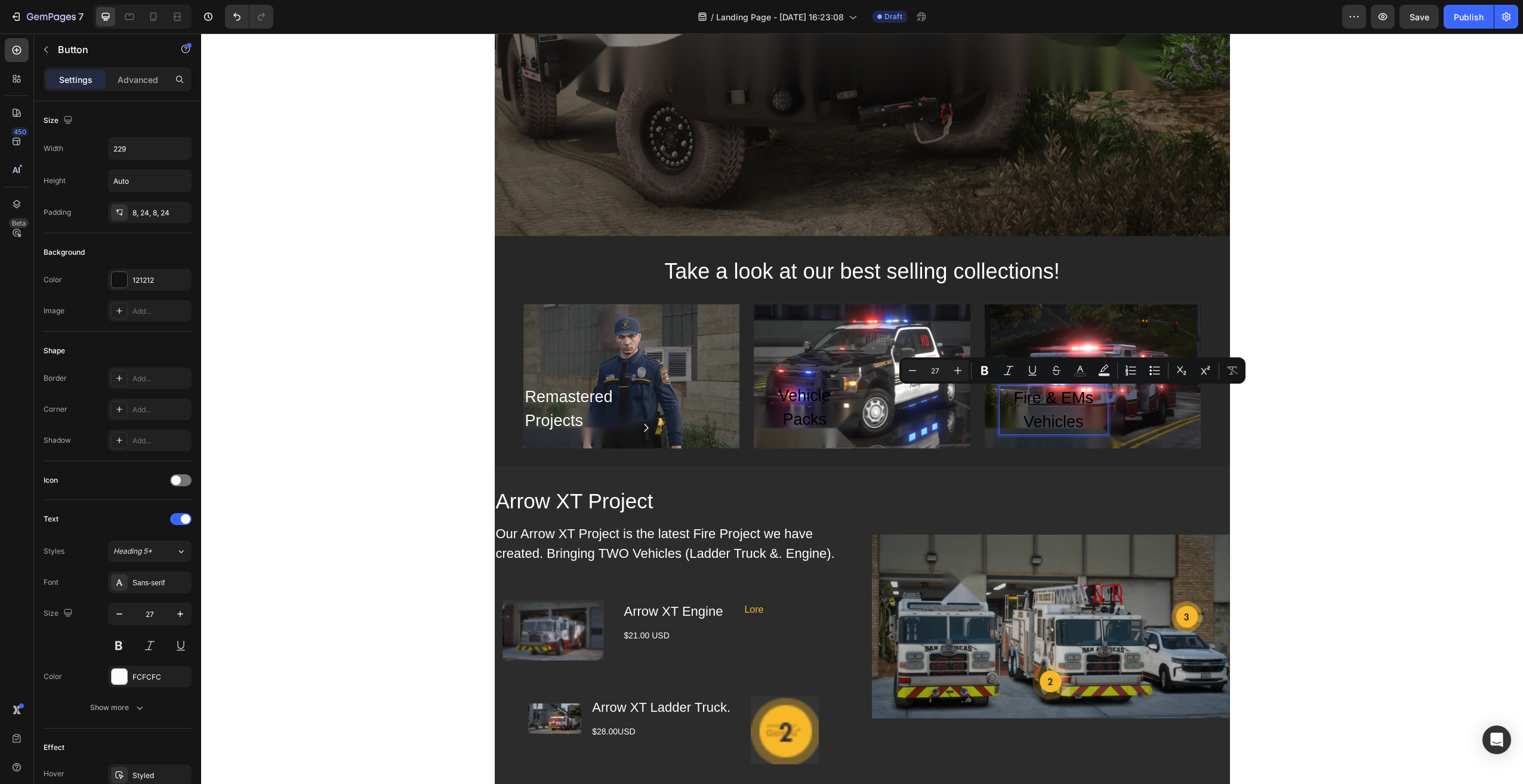
click at [1060, 426] on p "Fire & EMs Vehicles" at bounding box center [1054, 410] width 108 height 48
drag, startPoint x: 1081, startPoint y: 420, endPoint x: 938, endPoint y: 378, distance: 149.0
click at [942, 378] on div "Remastered Projects Text Block Row Hero Banner Vehicle Packs Button Row Hero Ba…" at bounding box center [862, 376] width 678 height 146
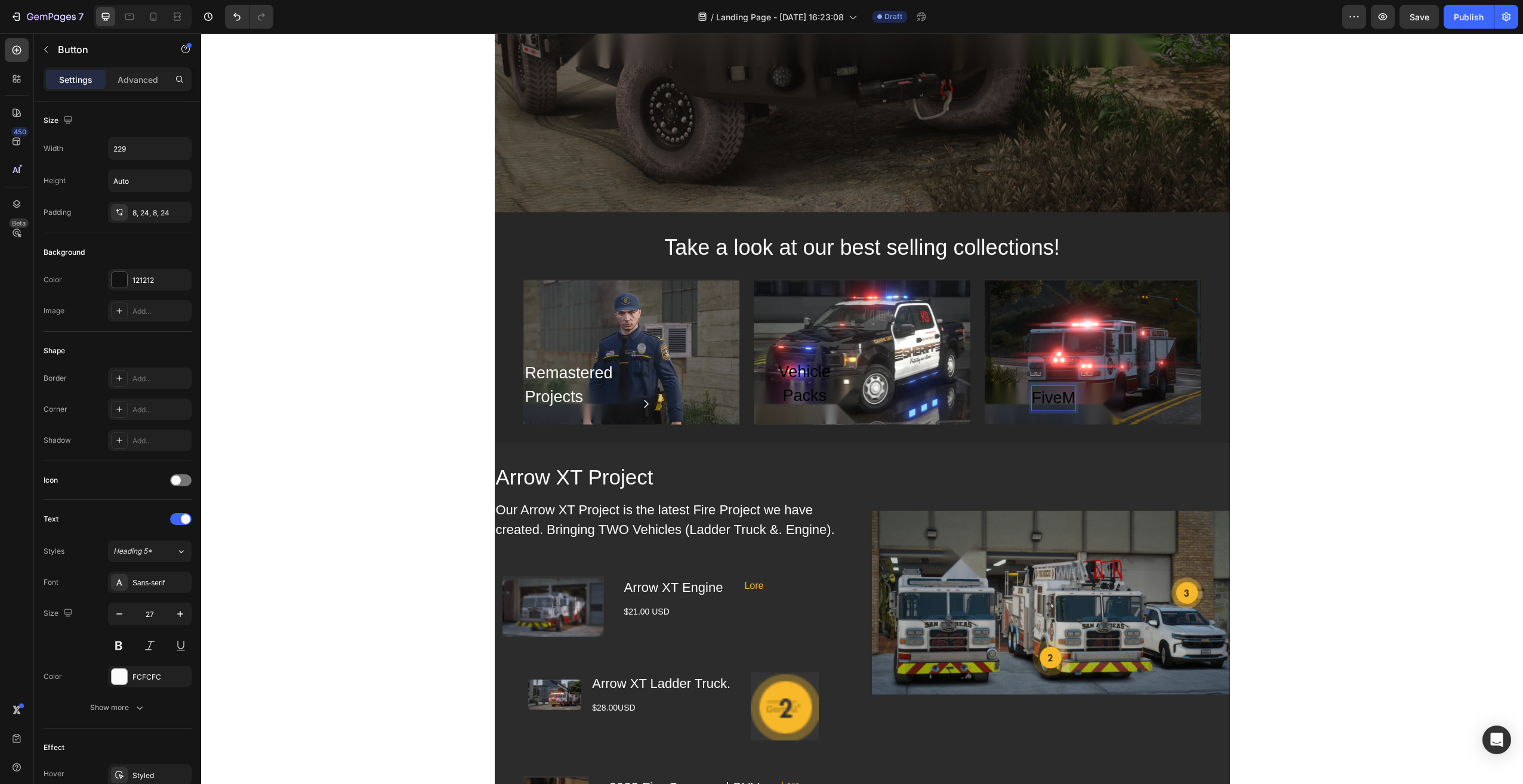
click at [985, 381] on button "FiveM" at bounding box center [1054, 398] width 137 height 34
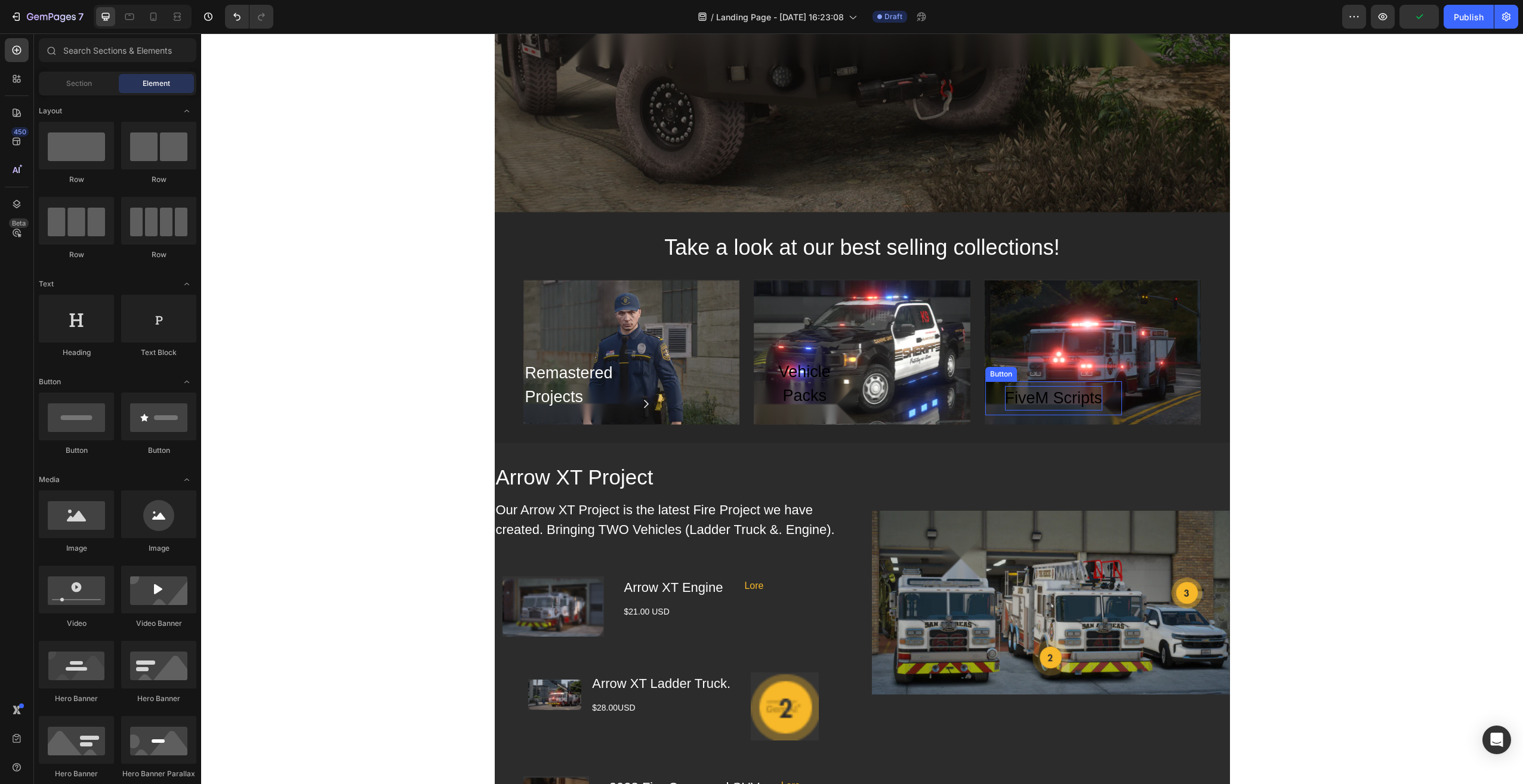
click at [1029, 397] on p "FiveM Scripts" at bounding box center [1054, 398] width 98 height 24
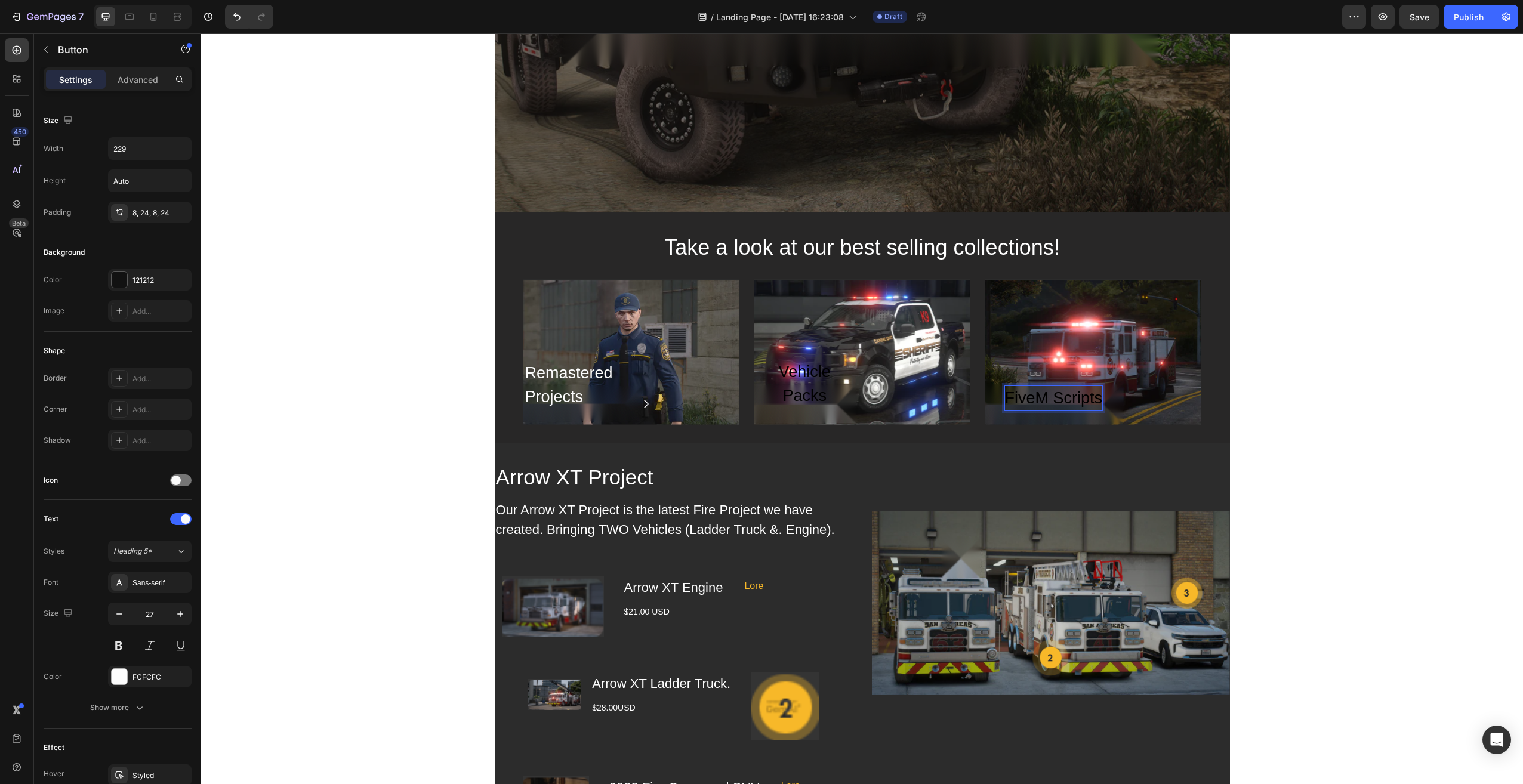
click at [1046, 397] on p "FiveM Scripts" at bounding box center [1054, 398] width 98 height 24
click at [148, 84] on p "Advanced" at bounding box center [138, 79] width 41 height 13
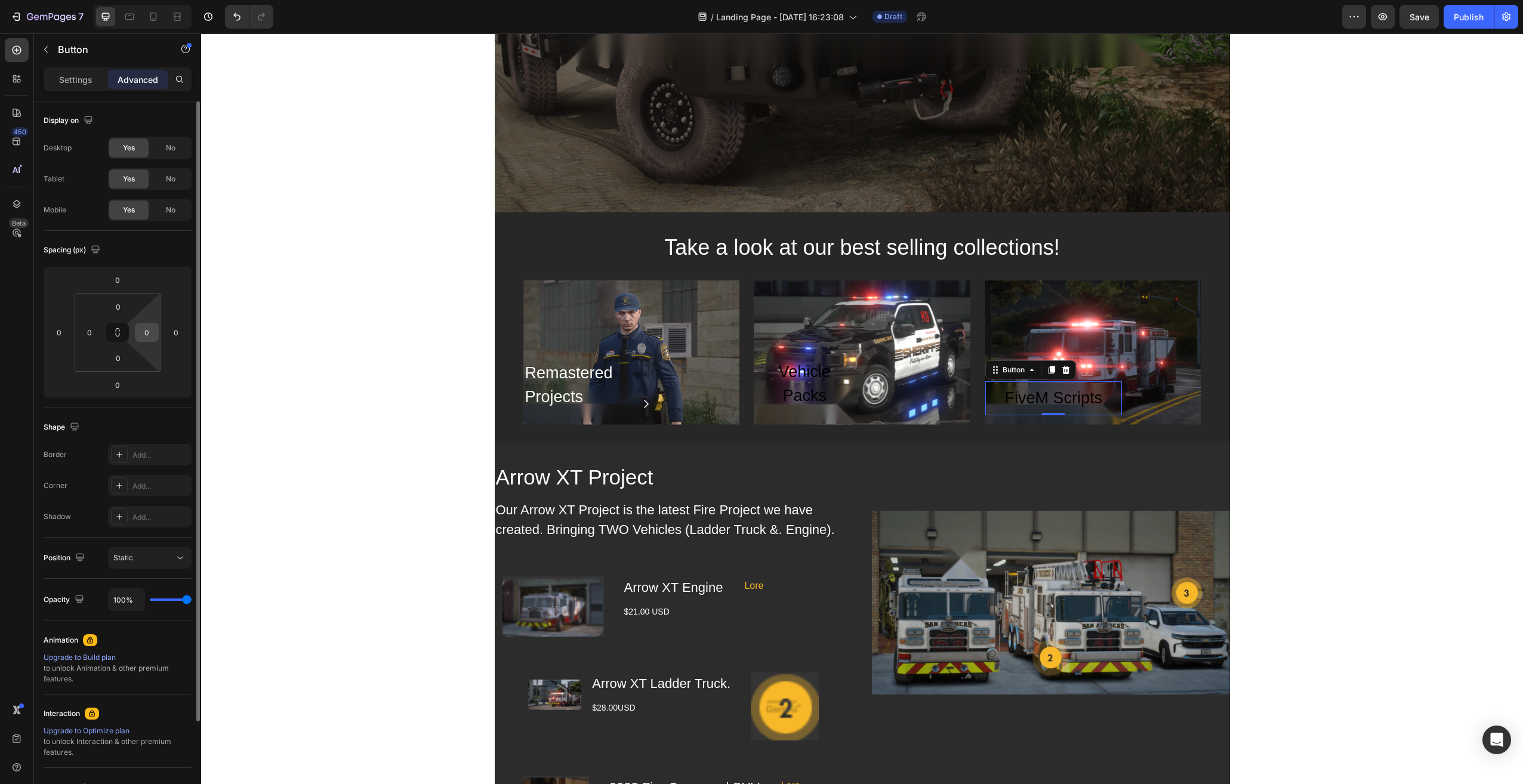
click at [138, 335] on div "0" at bounding box center [147, 332] width 24 height 19
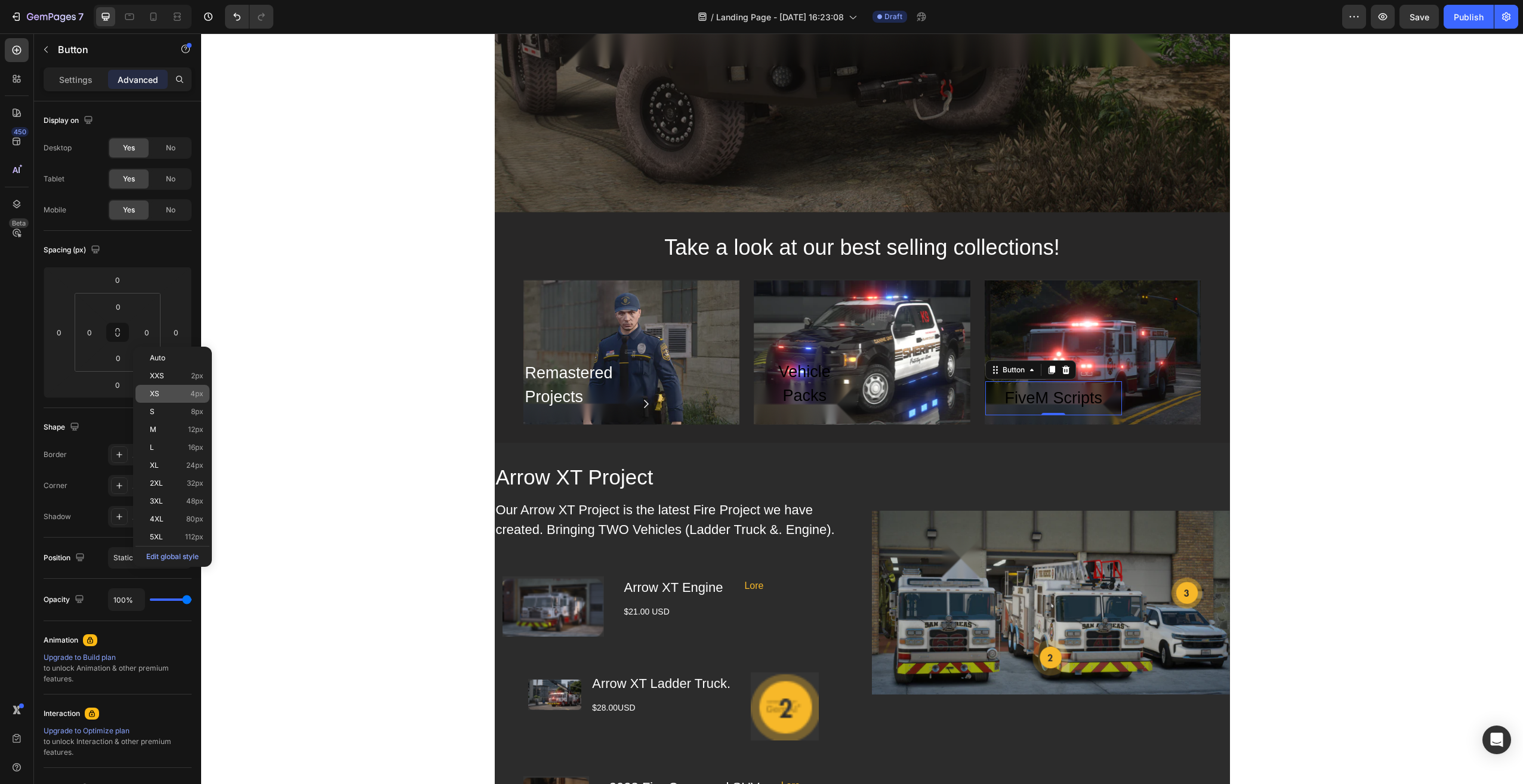
click at [155, 395] on span "XS" at bounding box center [155, 394] width 10 height 9
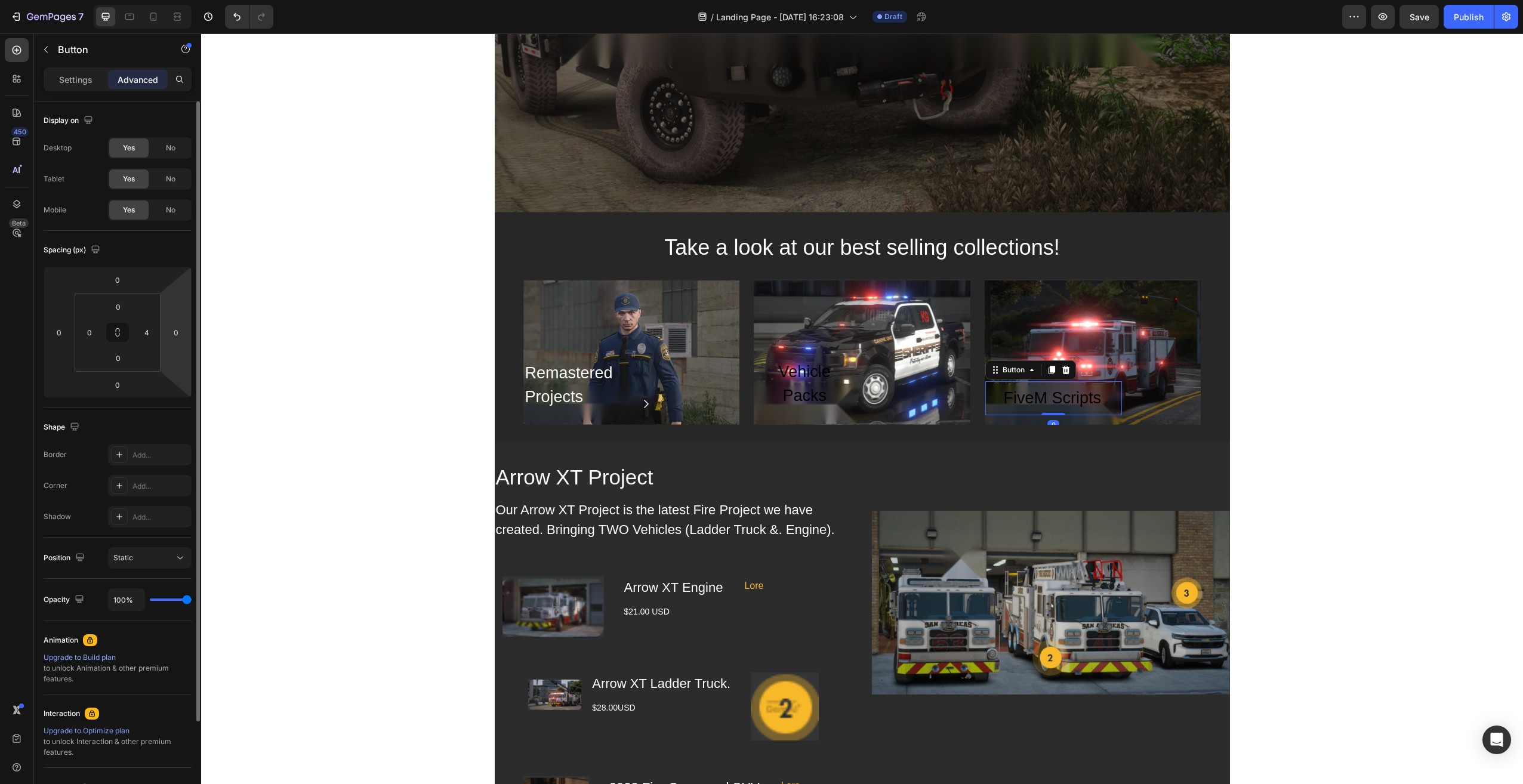
type input "0"
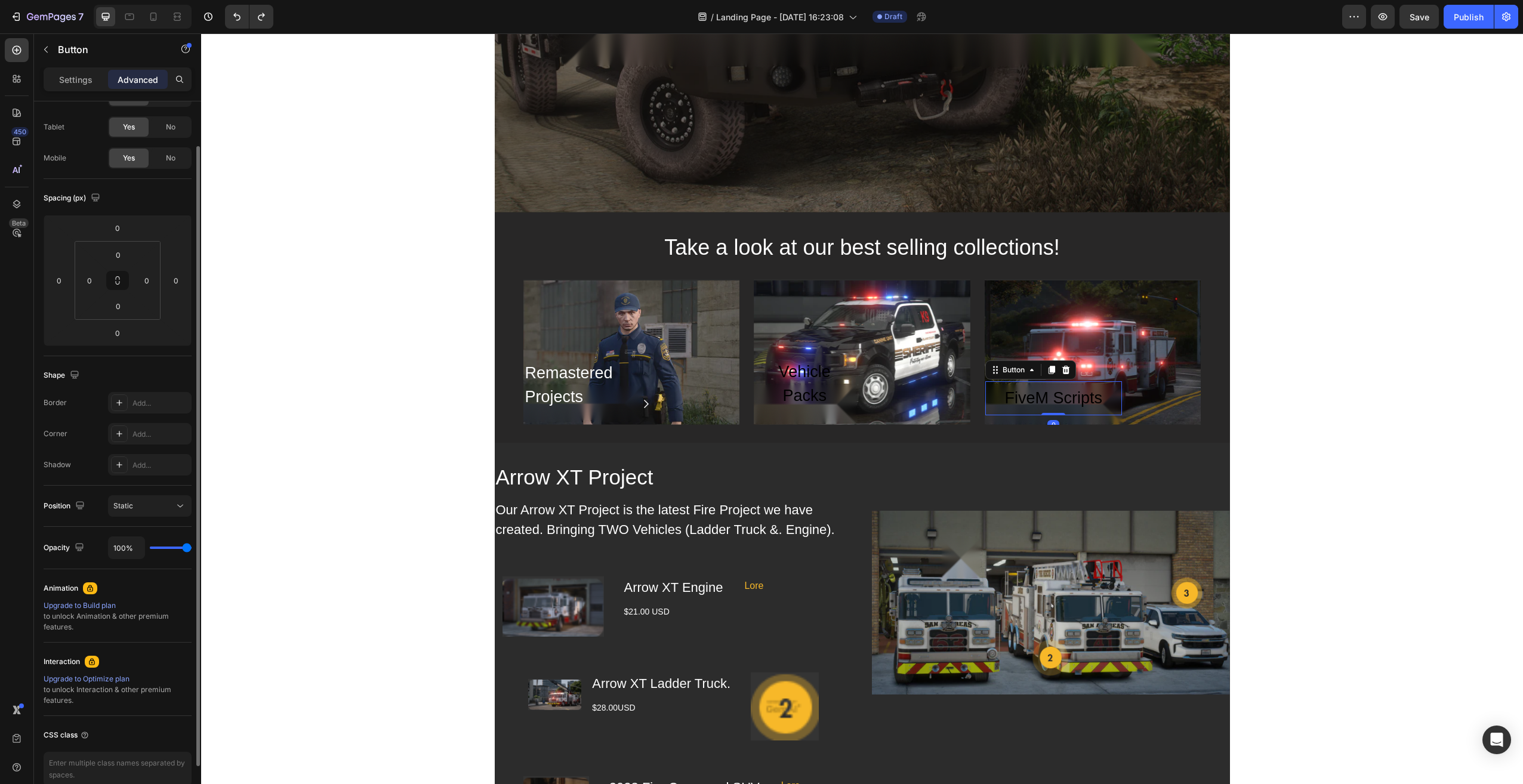
scroll to position [0, 0]
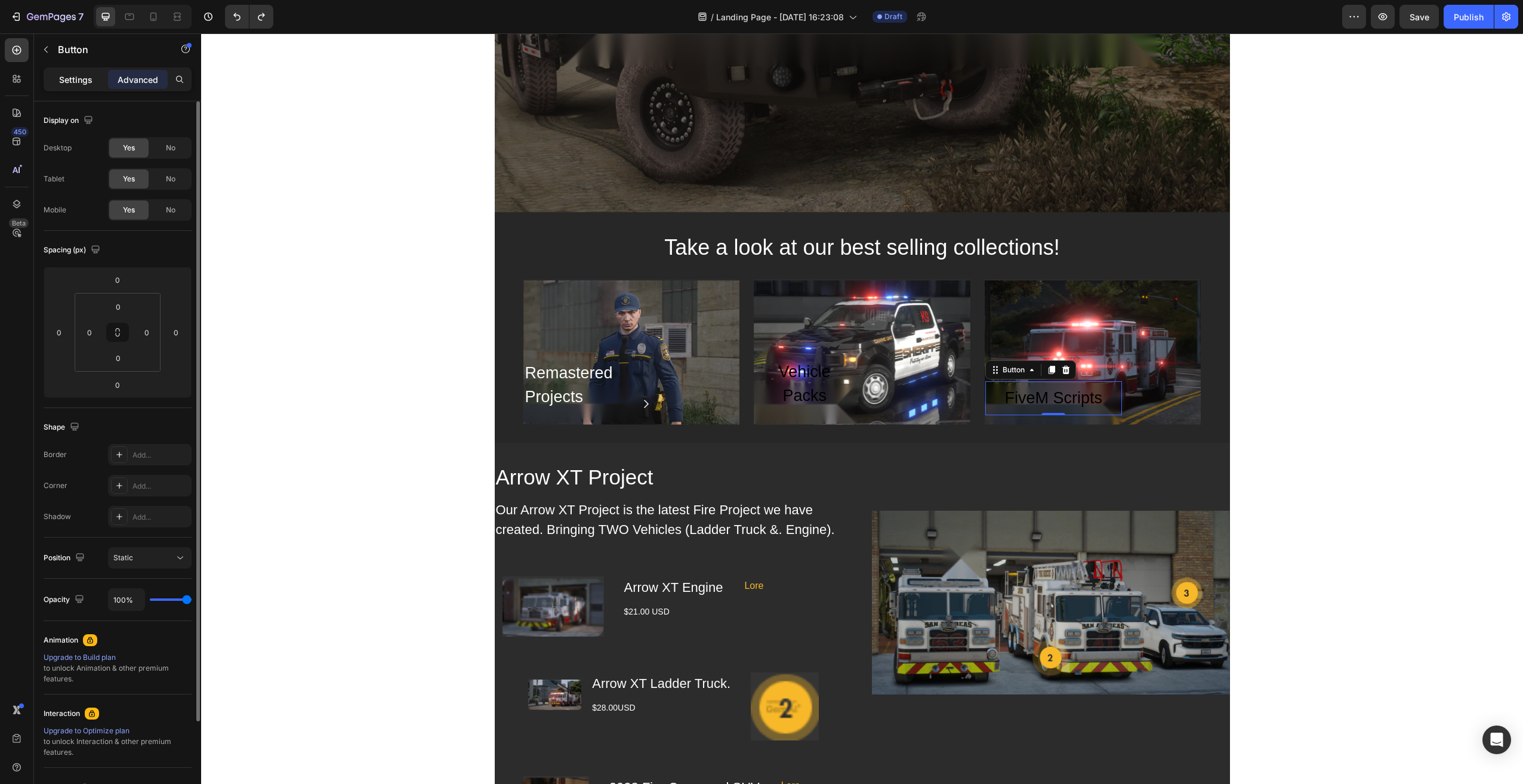
click at [68, 82] on p "Settings" at bounding box center [75, 79] width 34 height 13
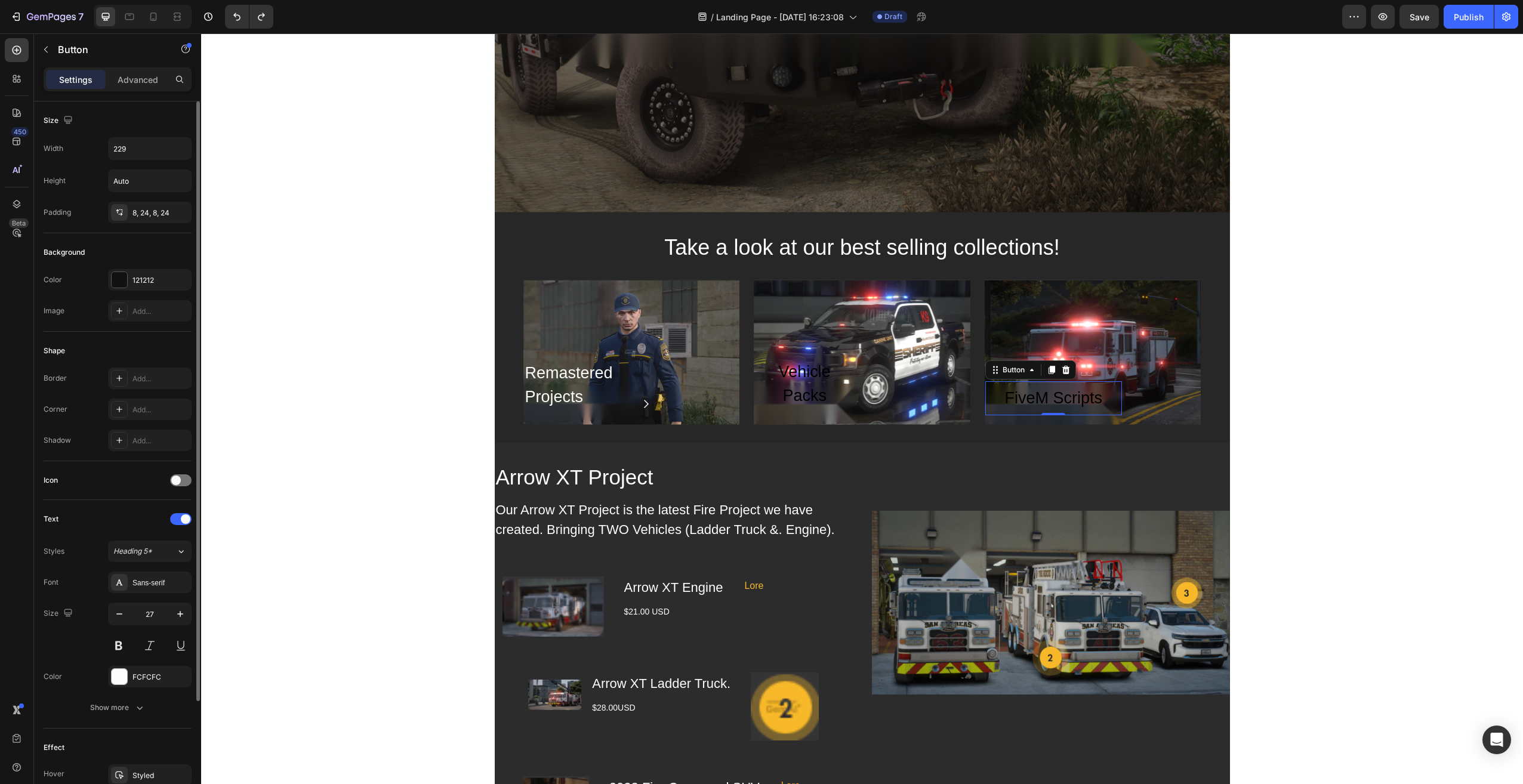
scroll to position [139, 0]
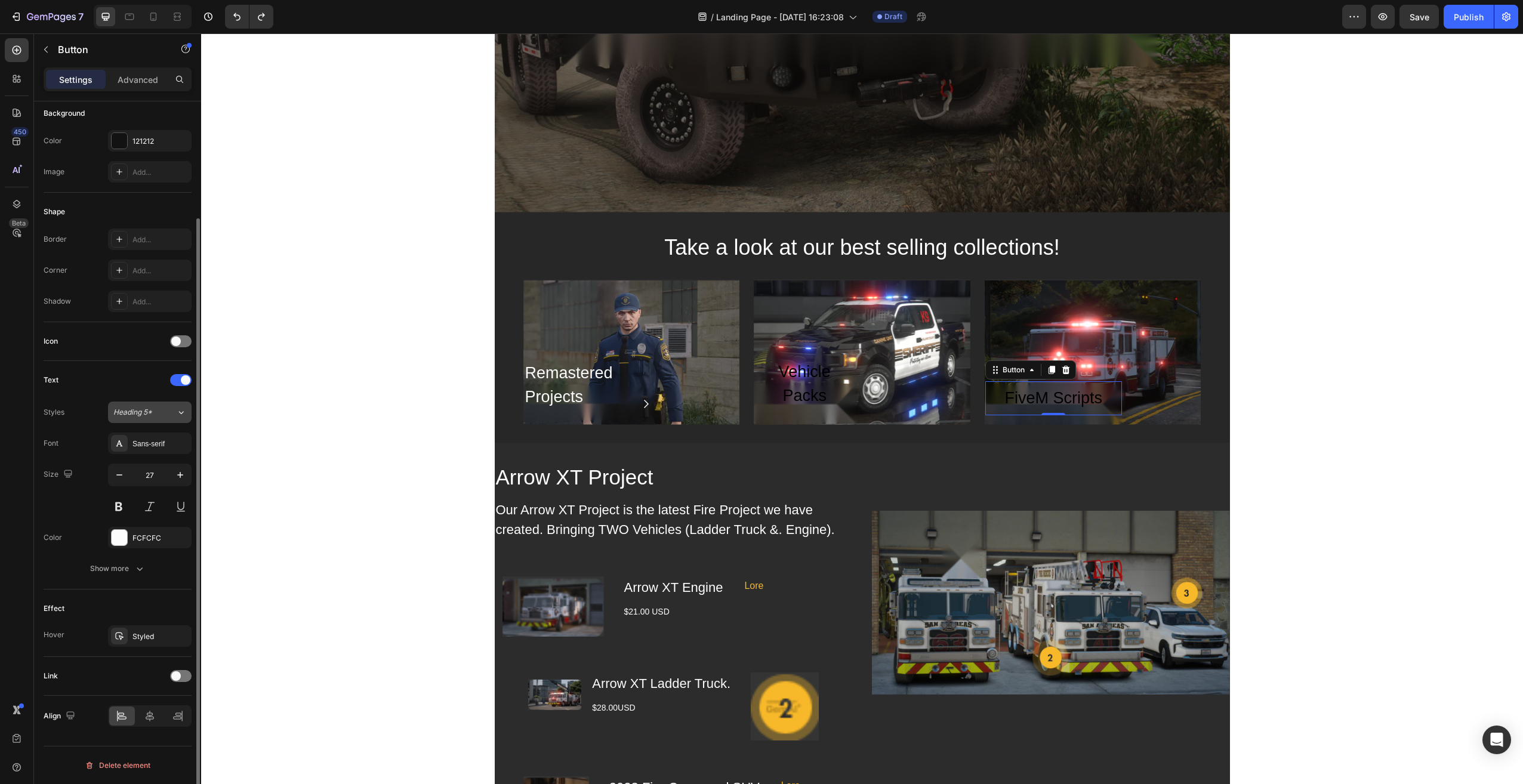
click at [147, 409] on span "Heading 5*" at bounding box center [132, 412] width 39 height 11
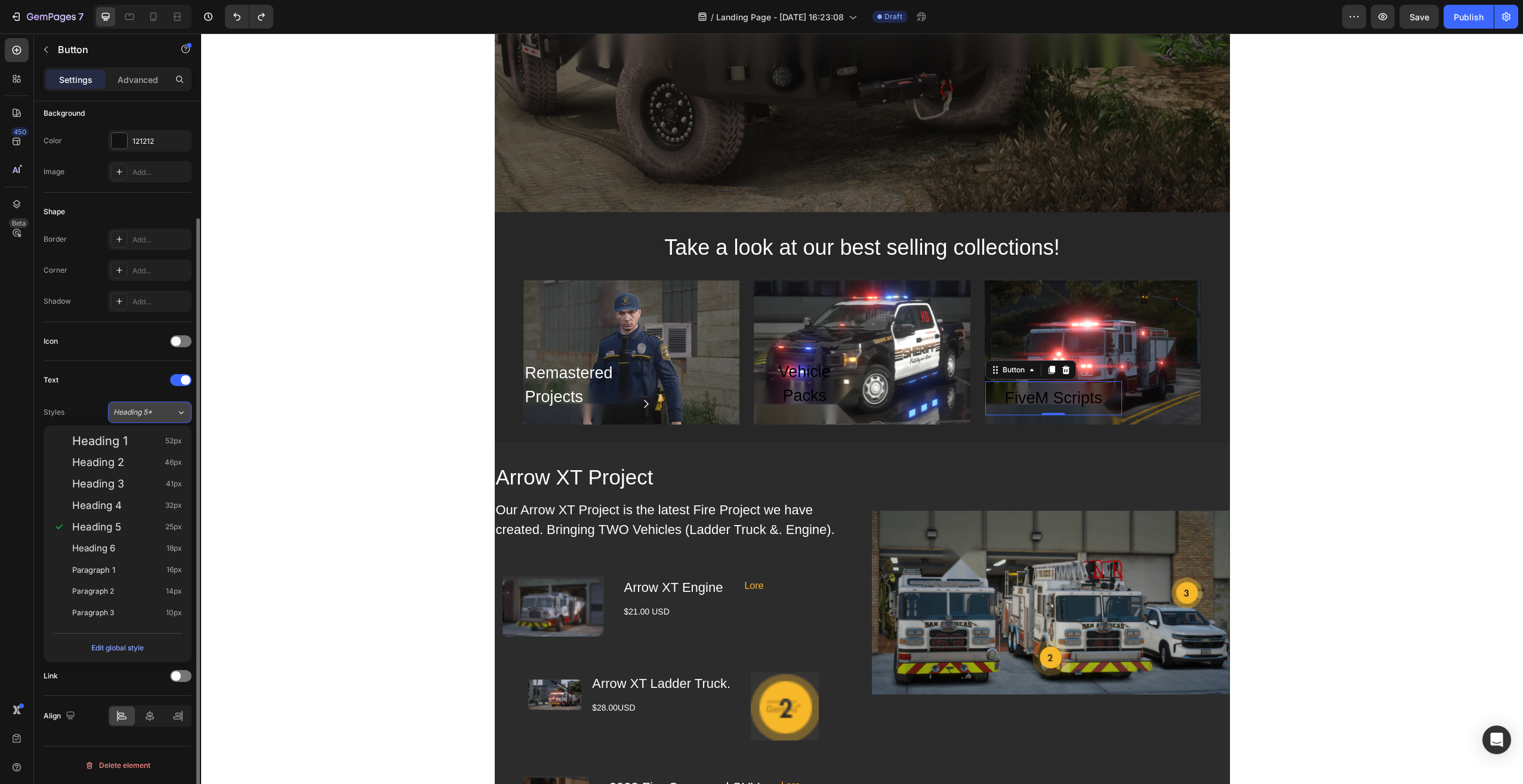
click at [142, 418] on button "Heading 5*" at bounding box center [150, 412] width 84 height 21
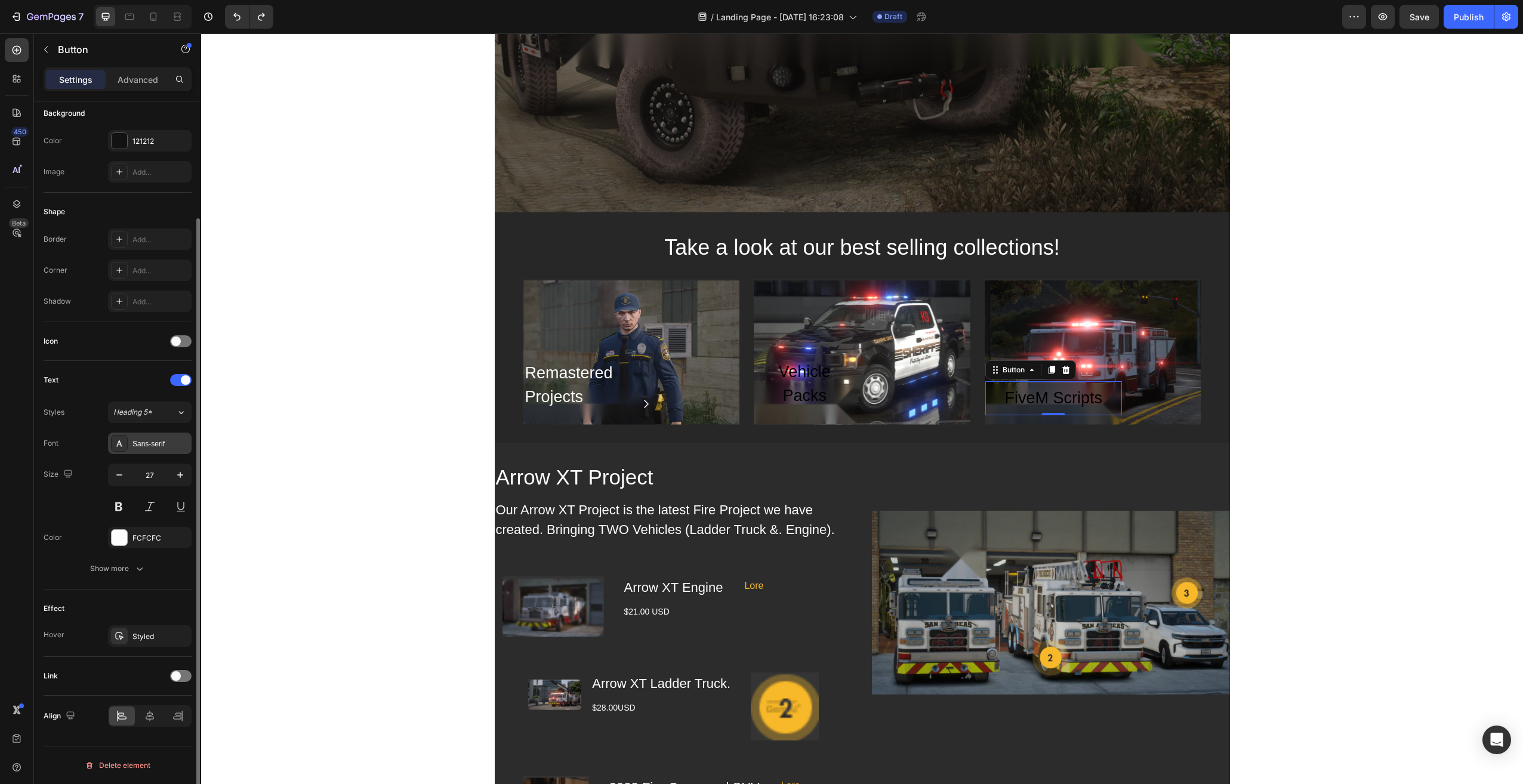
click at [145, 445] on div "Sans-serif" at bounding box center [160, 443] width 56 height 11
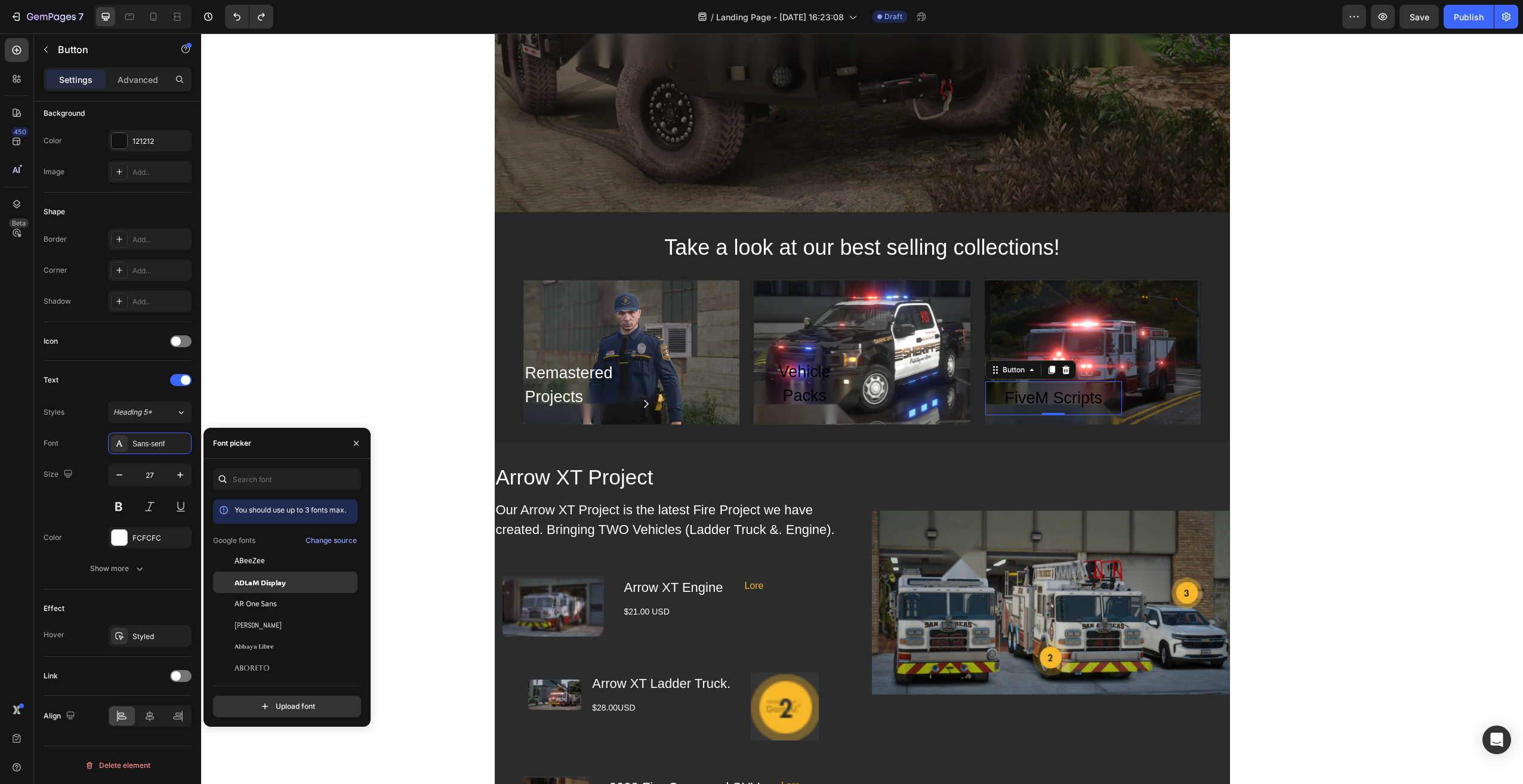
click at [268, 587] on span "ADLaM Display" at bounding box center [260, 582] width 51 height 11
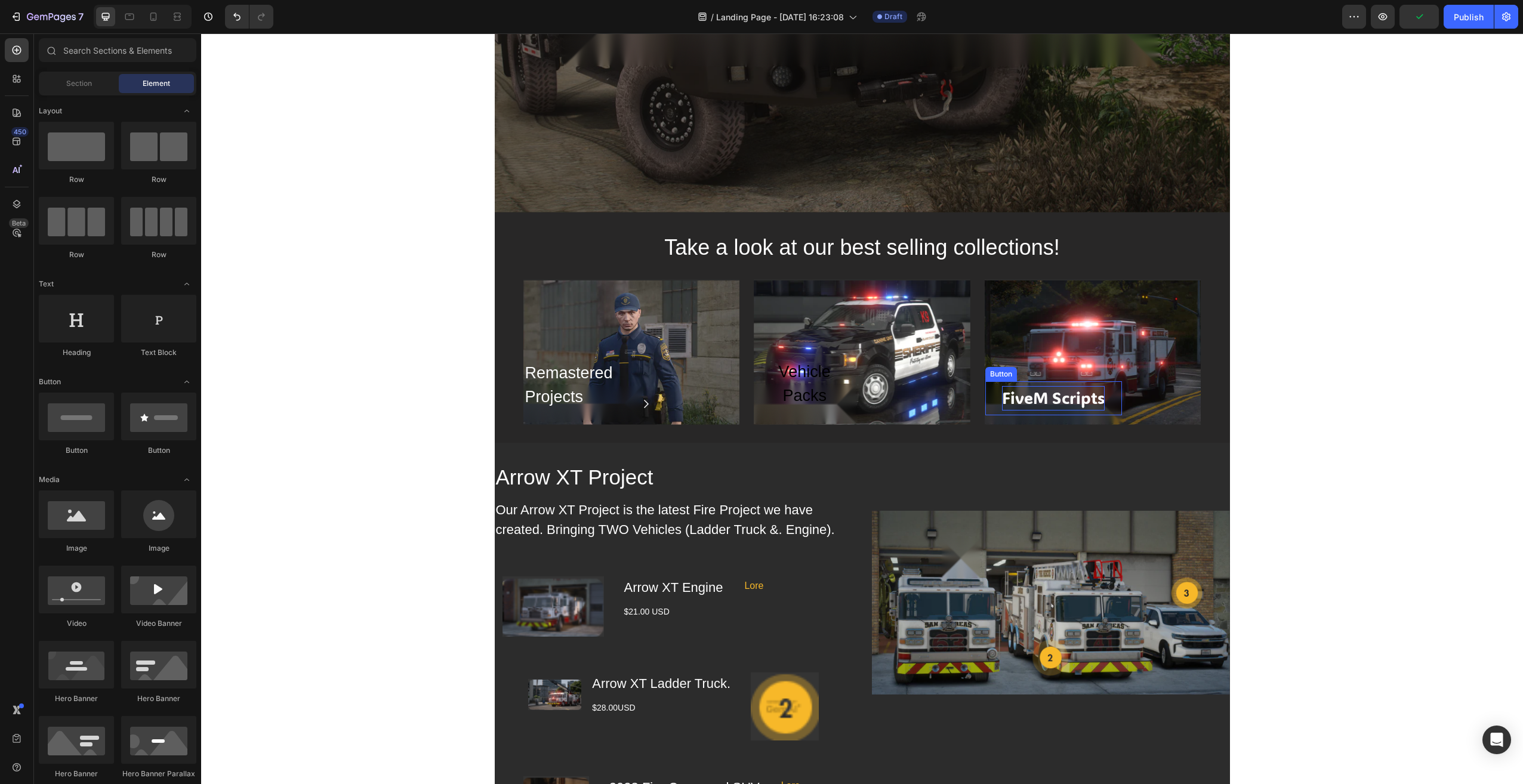
click at [1042, 399] on p "FiveM Scripts" at bounding box center [1054, 398] width 102 height 24
click at [795, 378] on p "Vehicle Packs" at bounding box center [804, 384] width 71 height 48
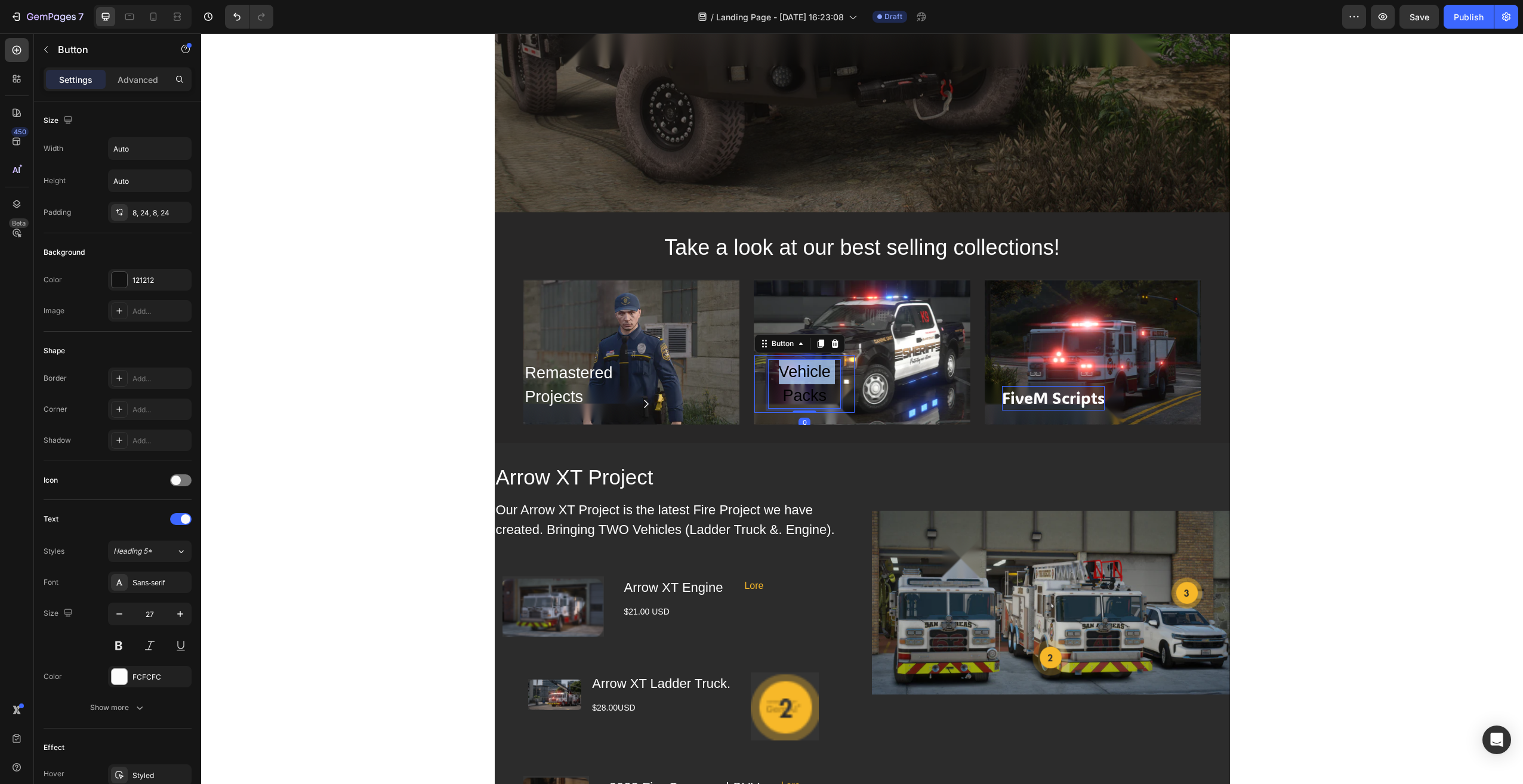
click at [801, 378] on p "Vehicle Packs" at bounding box center [804, 384] width 71 height 48
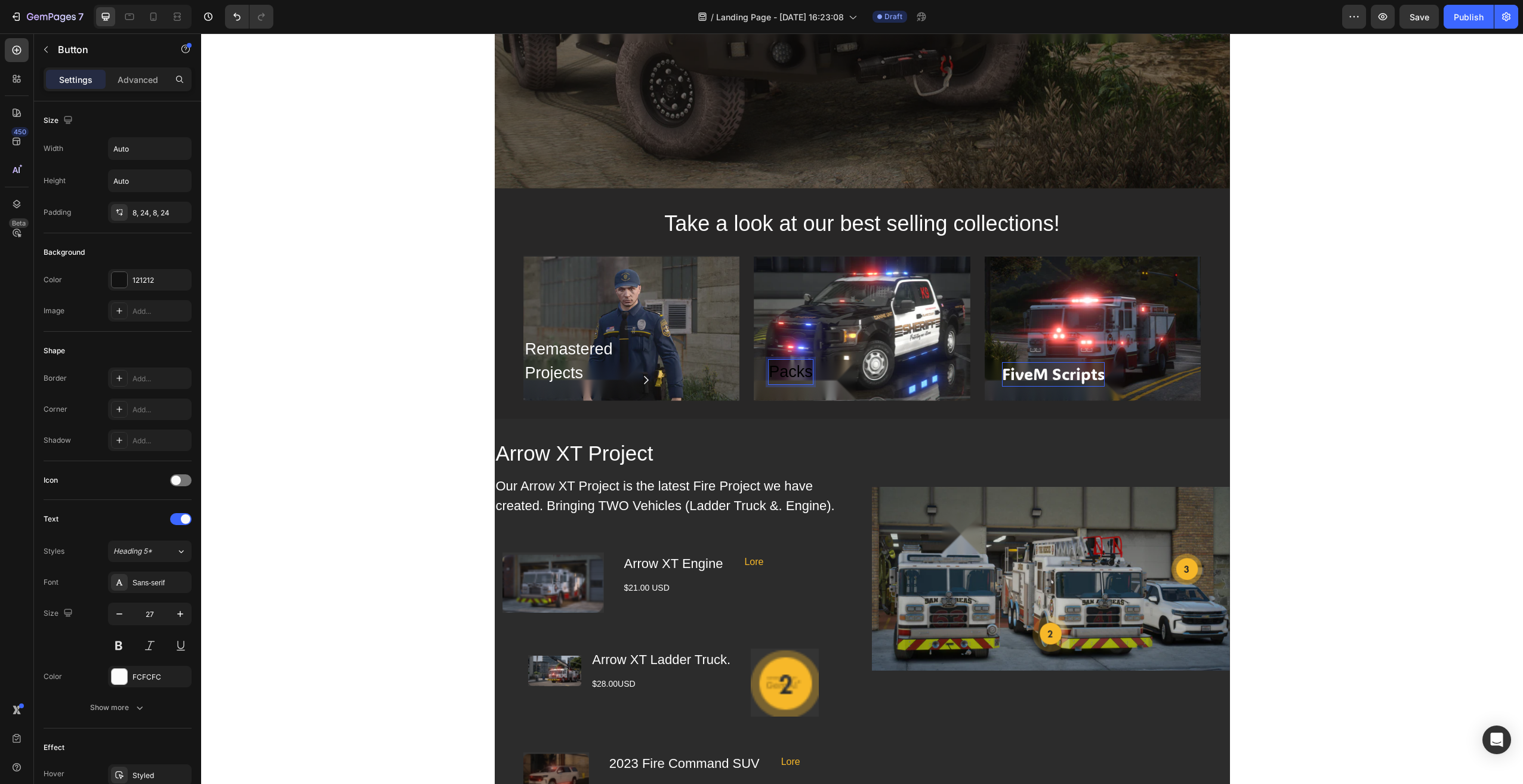
click at [801, 378] on p "Packs" at bounding box center [791, 372] width 44 height 24
click at [754, 355] on button "Vehic" at bounding box center [788, 372] width 68 height 34
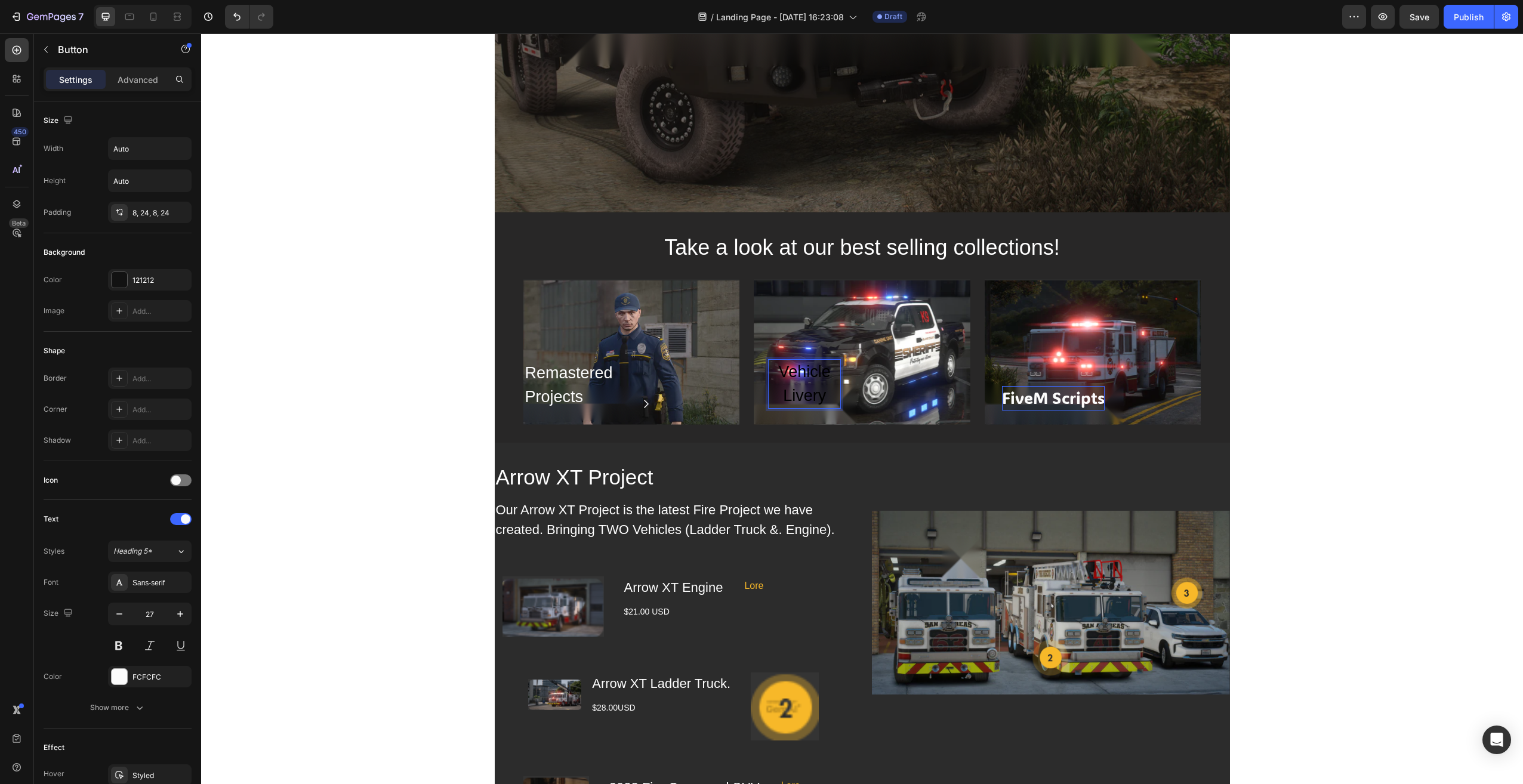
click at [754, 355] on button "Vehicle Livery" at bounding box center [804, 384] width 100 height 58
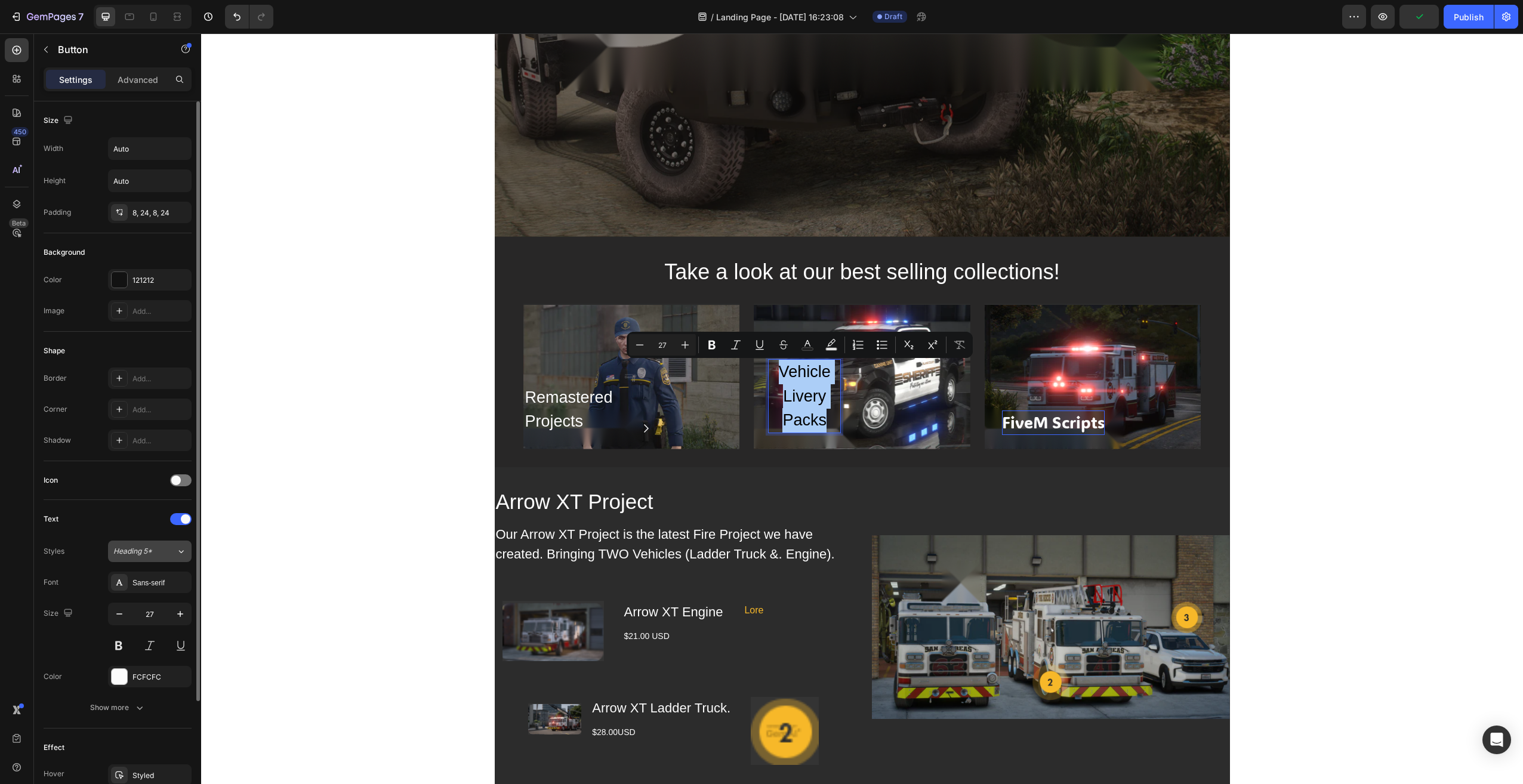
click at [136, 558] on button "Heading 5*" at bounding box center [150, 551] width 84 height 21
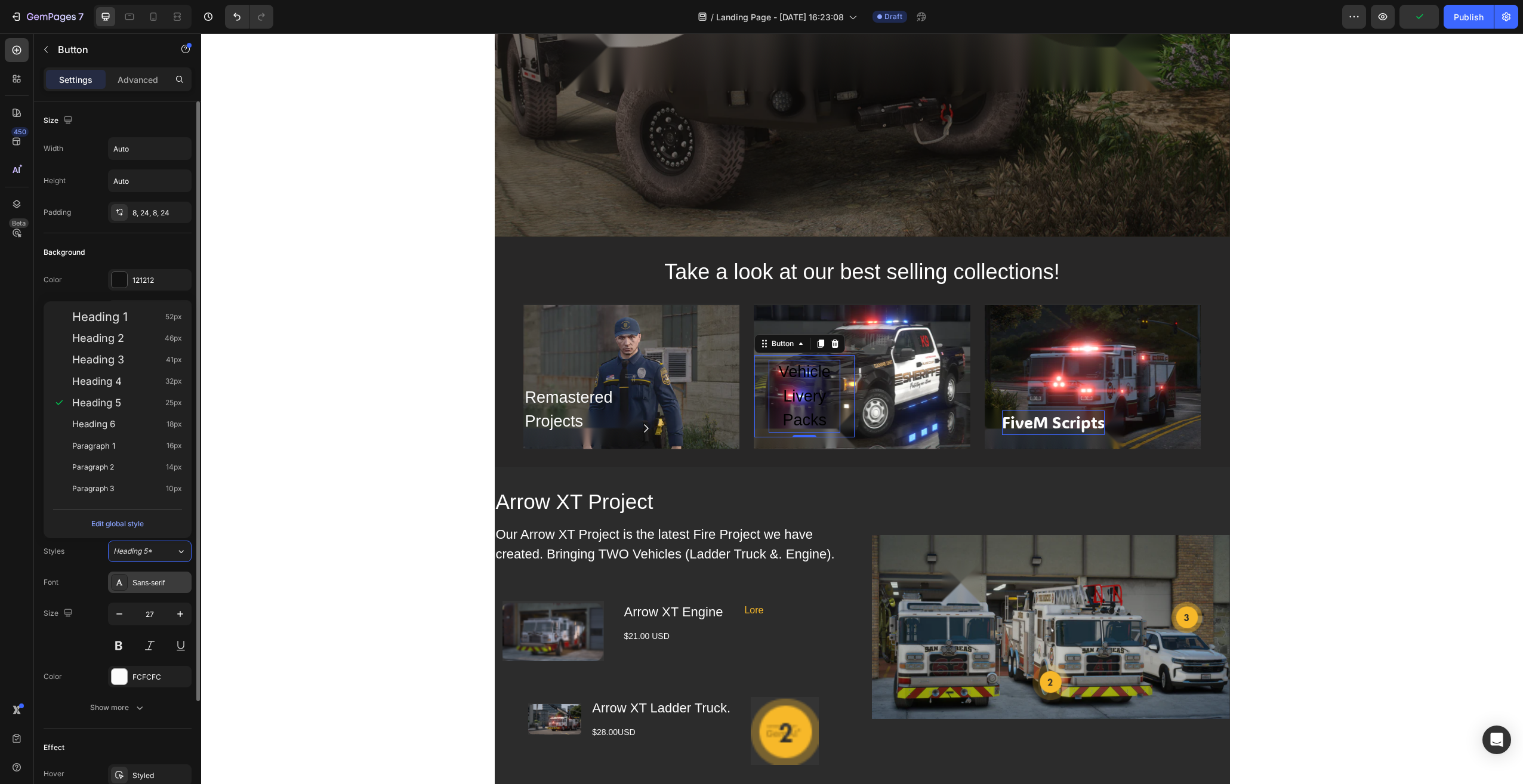
click at [143, 583] on div "Sans-serif" at bounding box center [160, 582] width 56 height 11
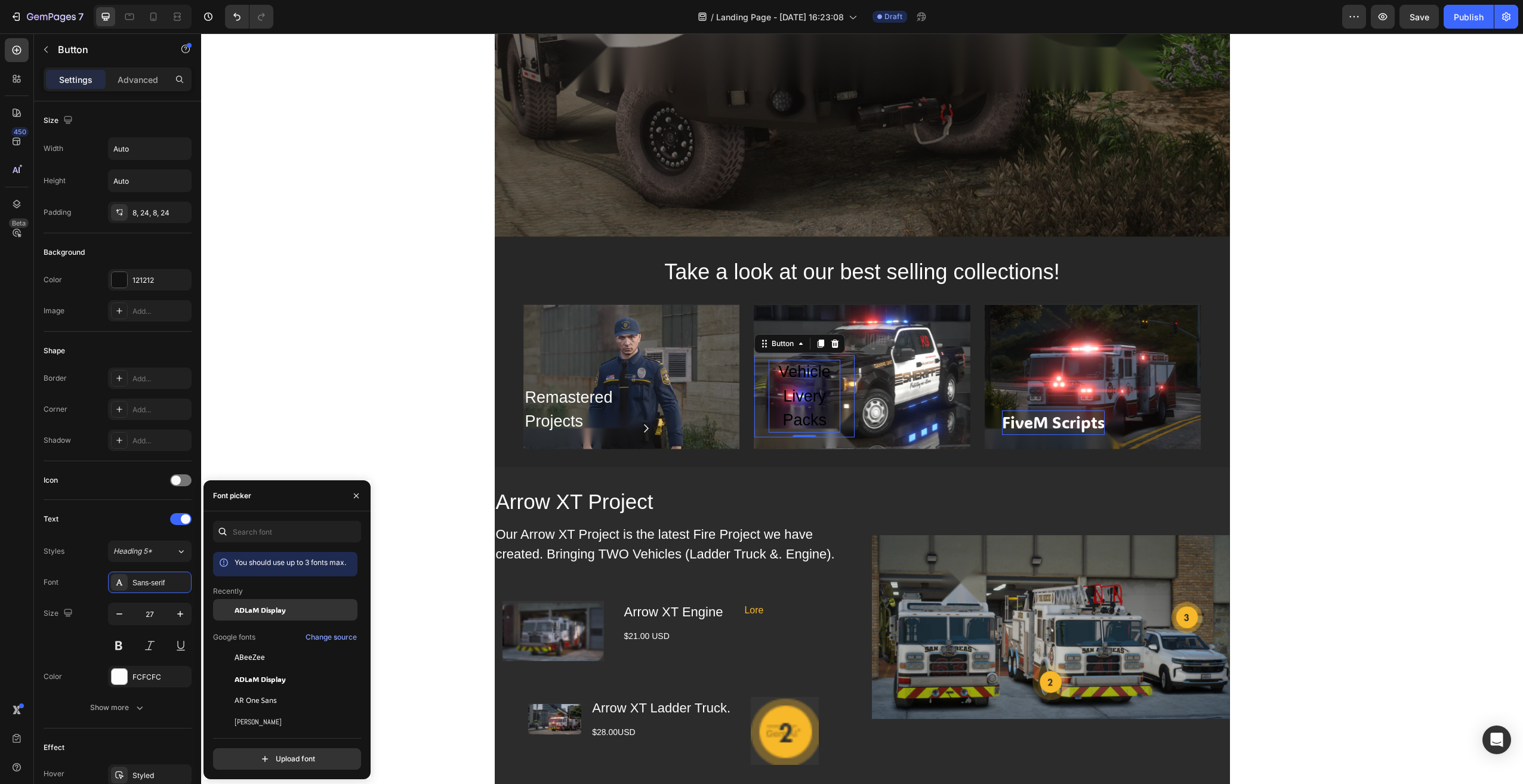
click at [276, 609] on span "ADLaM Display" at bounding box center [260, 609] width 51 height 11
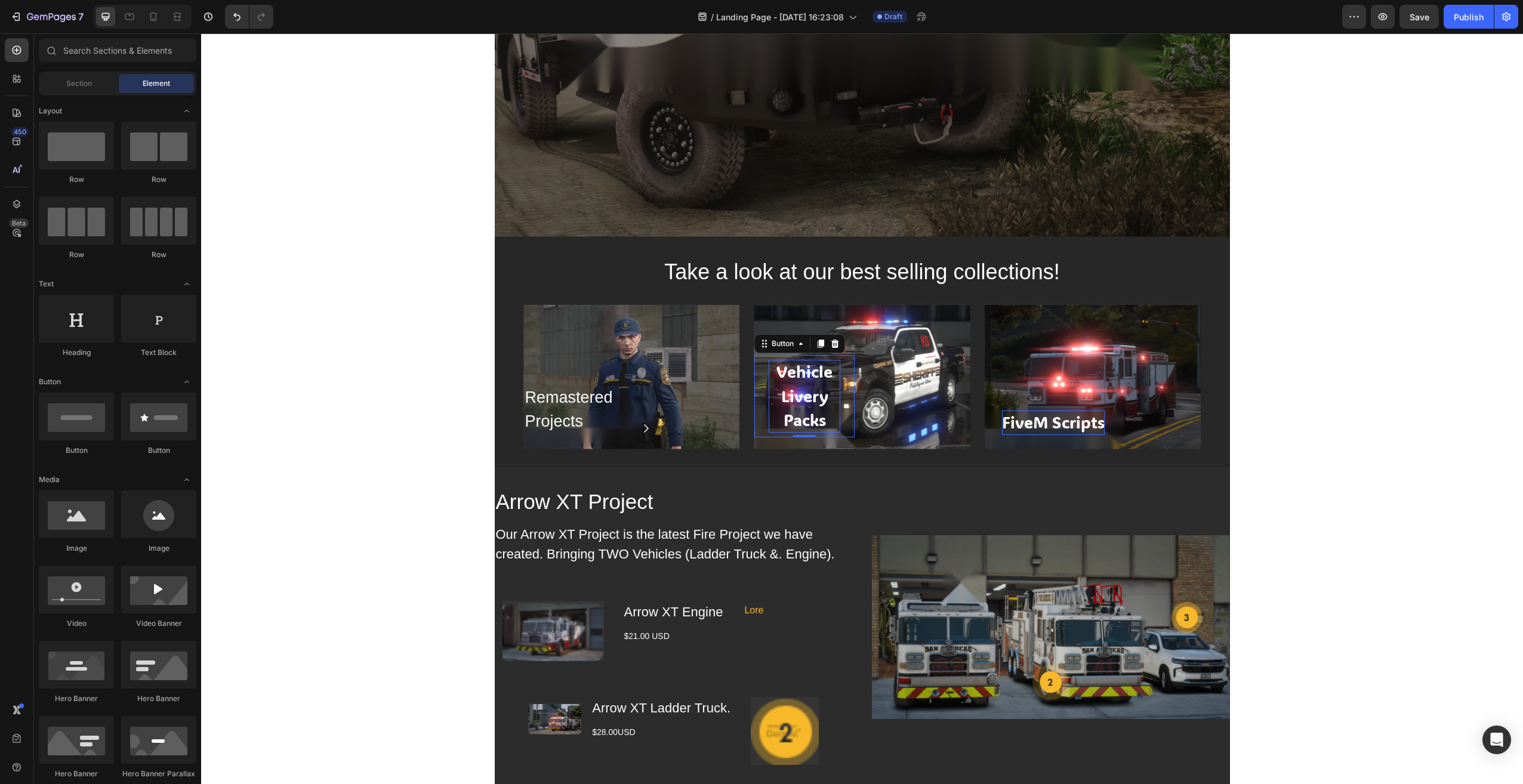
drag, startPoint x: 1329, startPoint y: 418, endPoint x: 1136, endPoint y: 396, distance: 194.2
click at [747, 389] on div "Remastered Projects Text Block Row Hero Banner Vehicle Livery Packs Button Row …" at bounding box center [862, 377] width 678 height 146
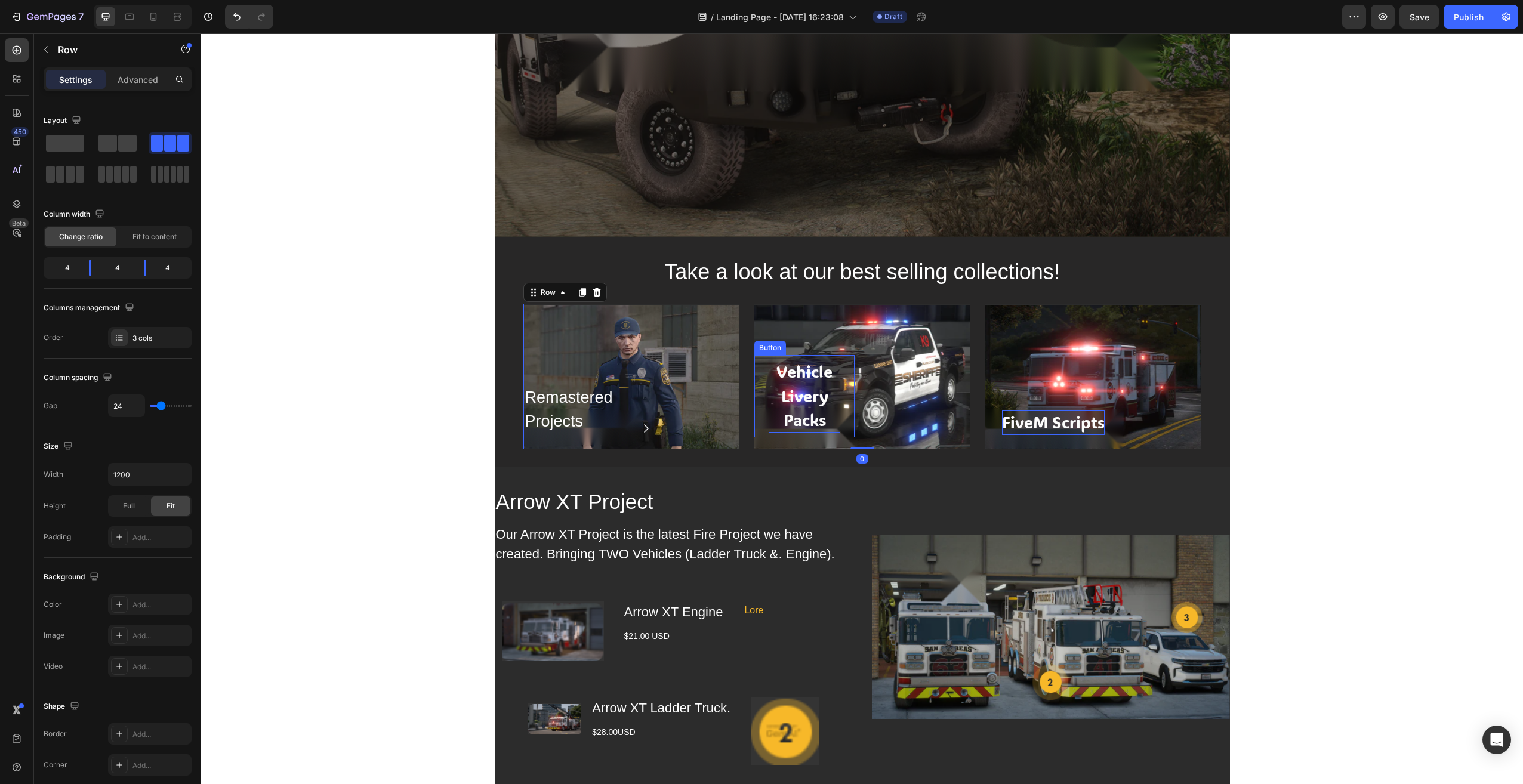
click at [798, 387] on p "Vehicle Livery Packs" at bounding box center [804, 396] width 71 height 72
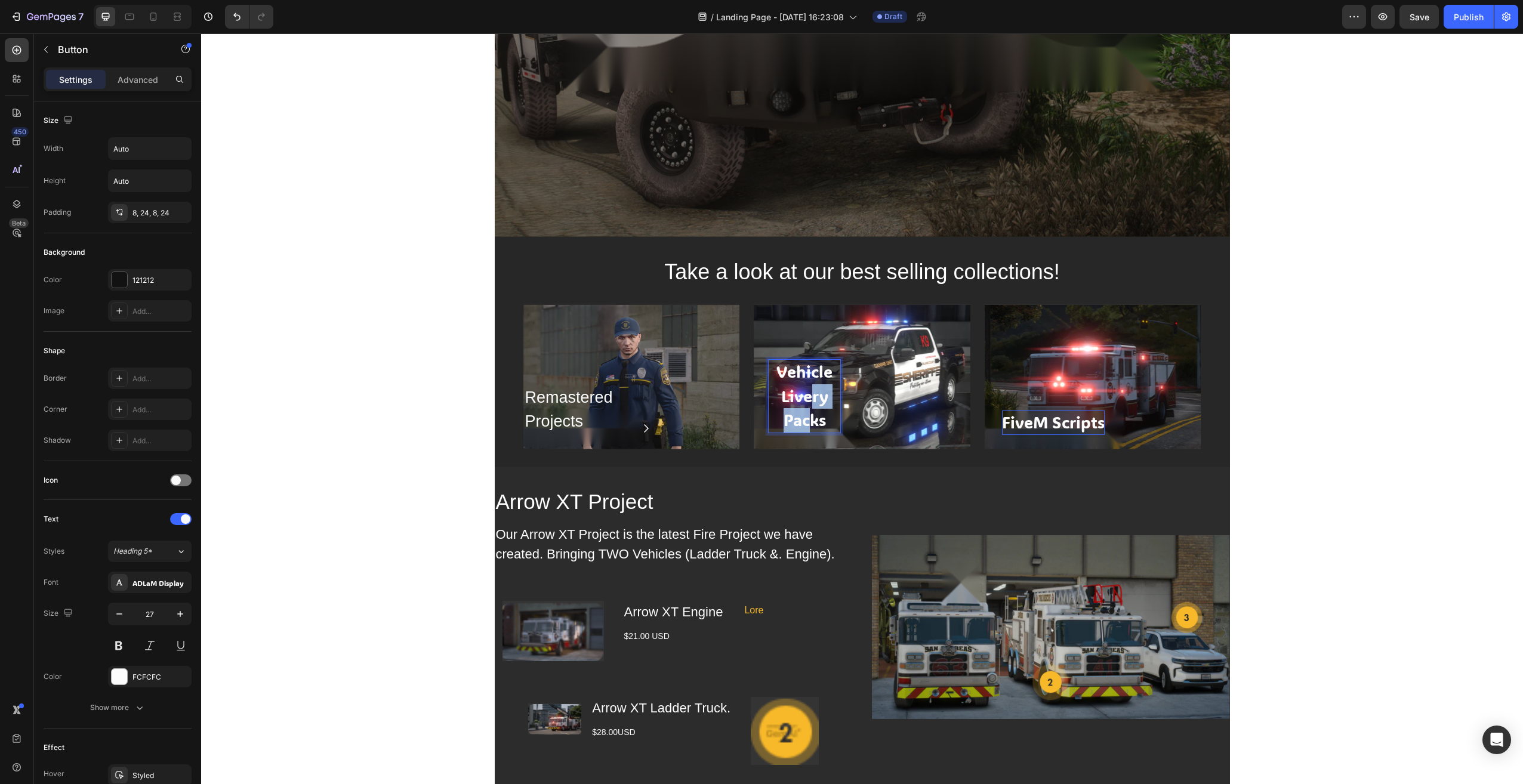
drag, startPoint x: 806, startPoint y: 403, endPoint x: 804, endPoint y: 416, distance: 13.2
drag, startPoint x: 1371, startPoint y: 424, endPoint x: 1251, endPoint y: 415, distance: 120.3
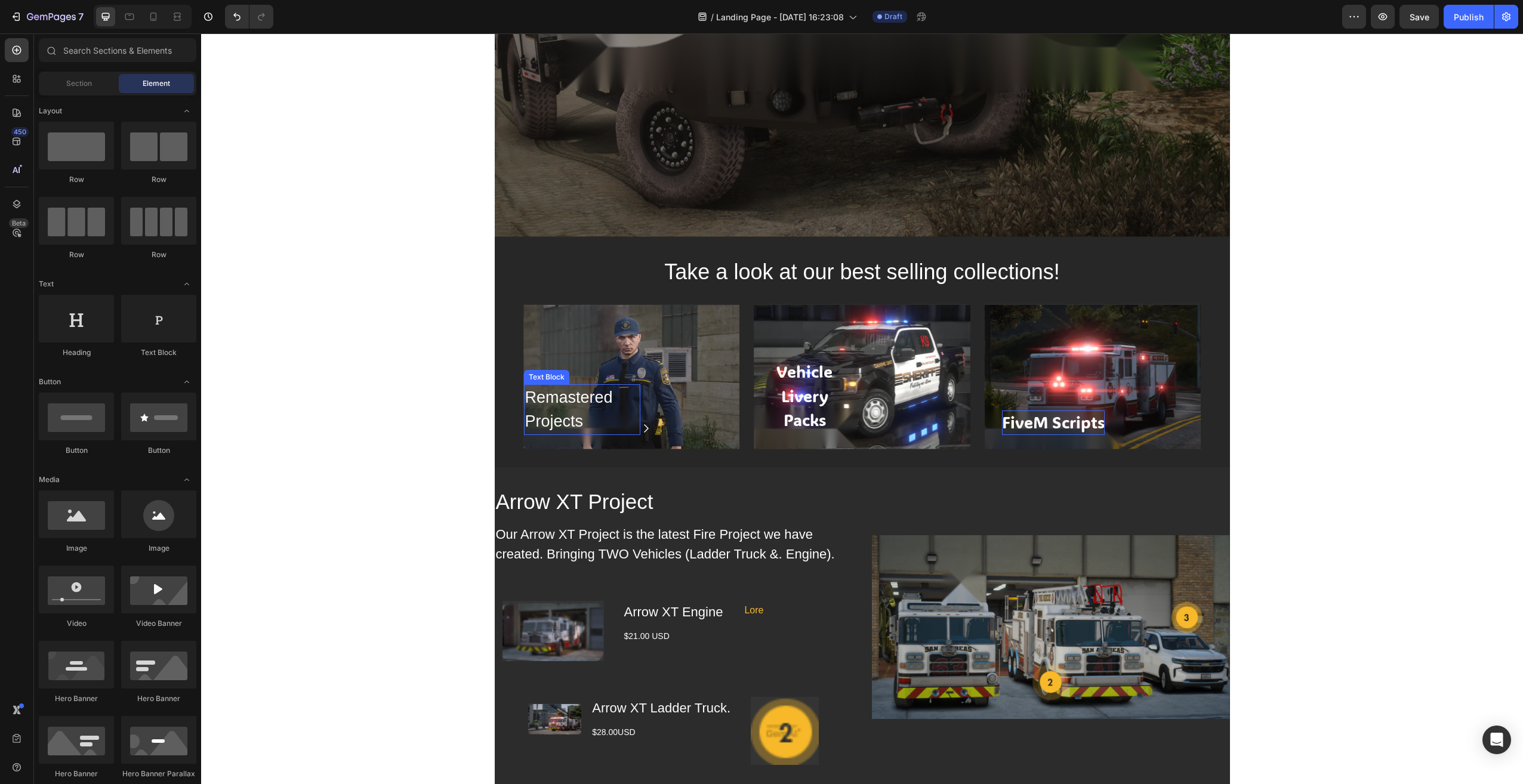
click at [562, 411] on div "Remastered Projects" at bounding box center [582, 409] width 117 height 51
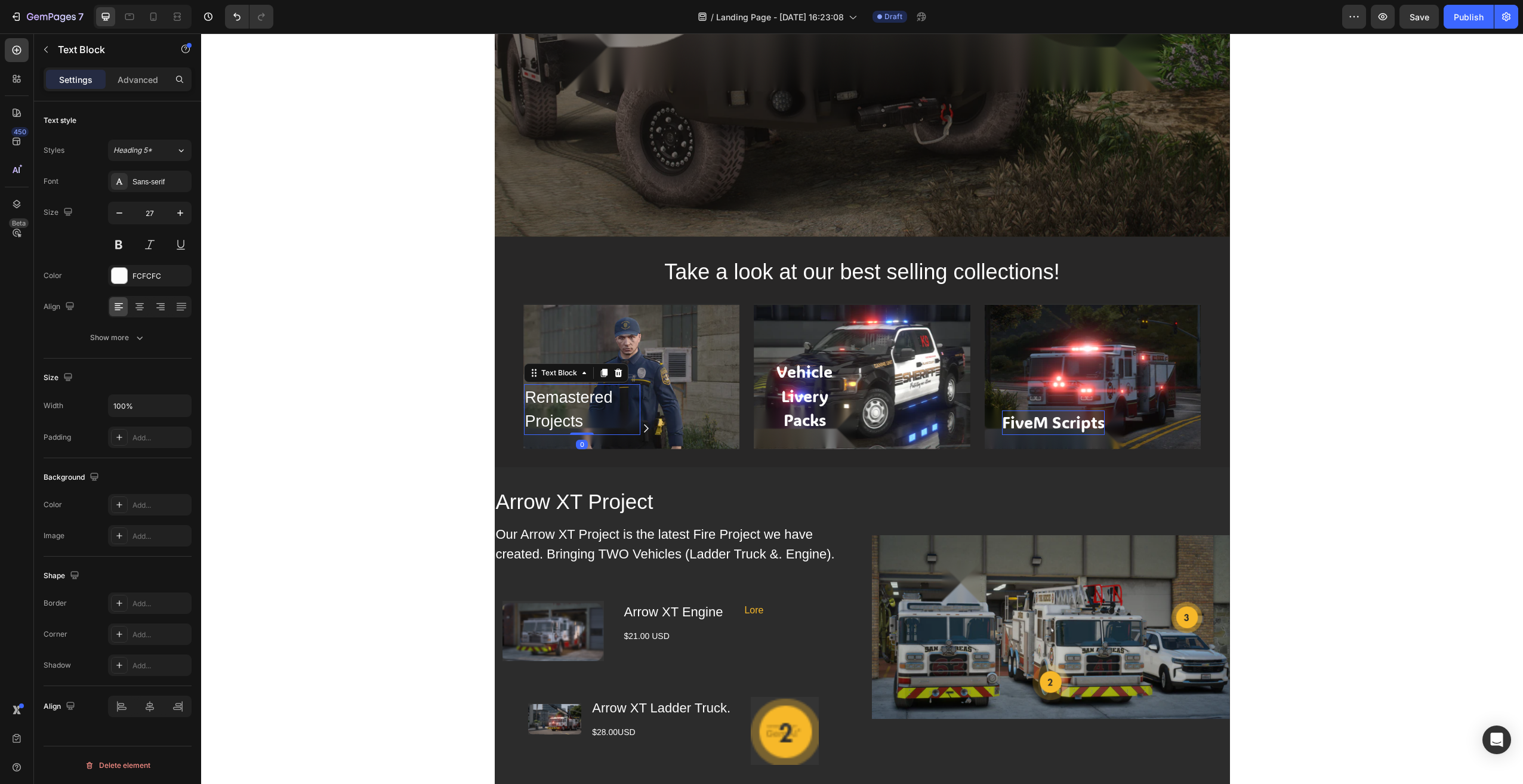
click at [577, 418] on div "Remastered Projects" at bounding box center [582, 409] width 117 height 51
click at [577, 418] on p "Remastered Projects" at bounding box center [582, 409] width 114 height 48
drag, startPoint x: 589, startPoint y: 419, endPoint x: 495, endPoint y: 378, distance: 102.6
click at [496, 378] on div "Take a look at our best selling collections! Heading Remastered Projects Text B…" at bounding box center [861, 351] width 735 height 194
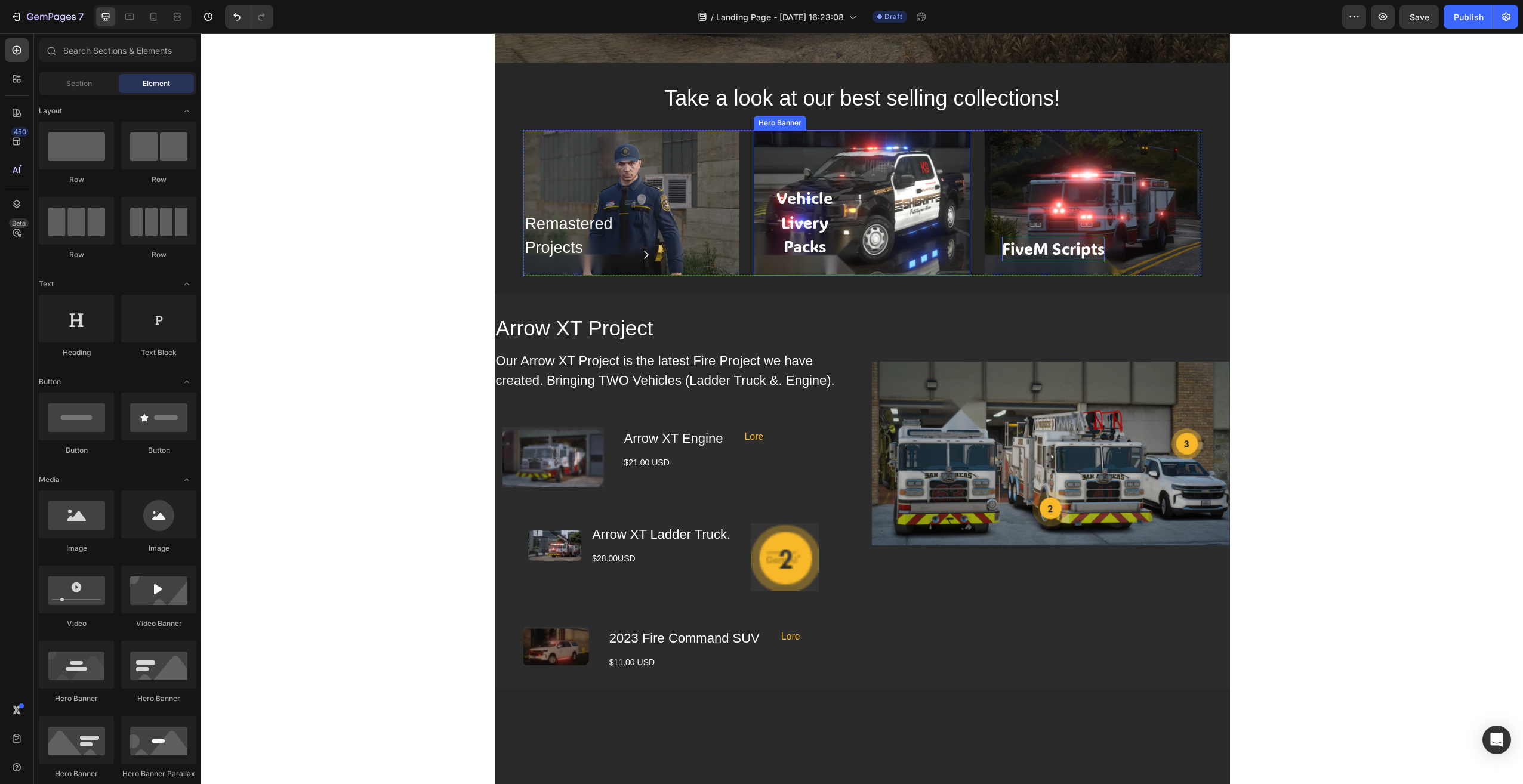
scroll to position [477, 0]
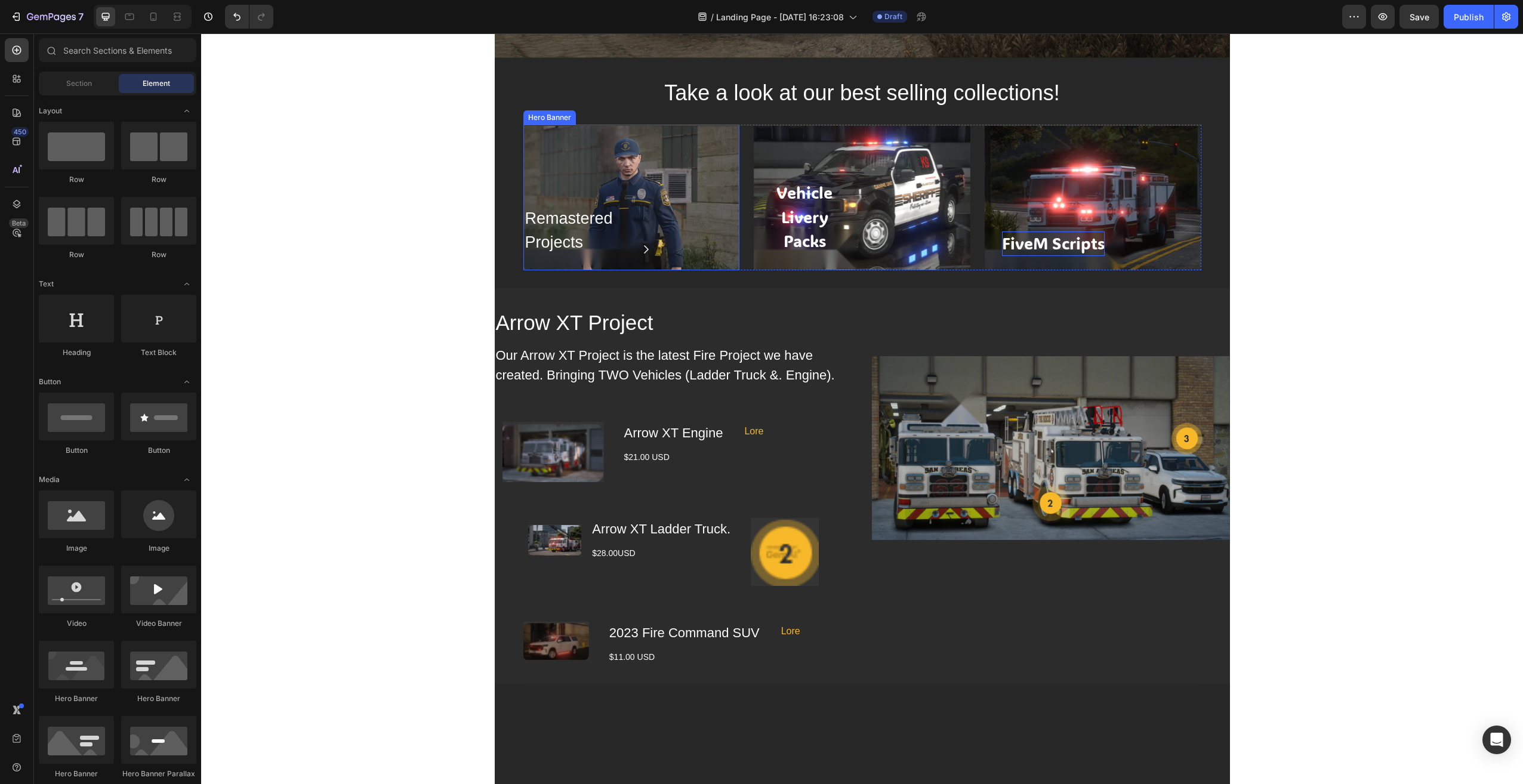
click at [699, 151] on div "Overlay" at bounding box center [632, 197] width 216 height 146
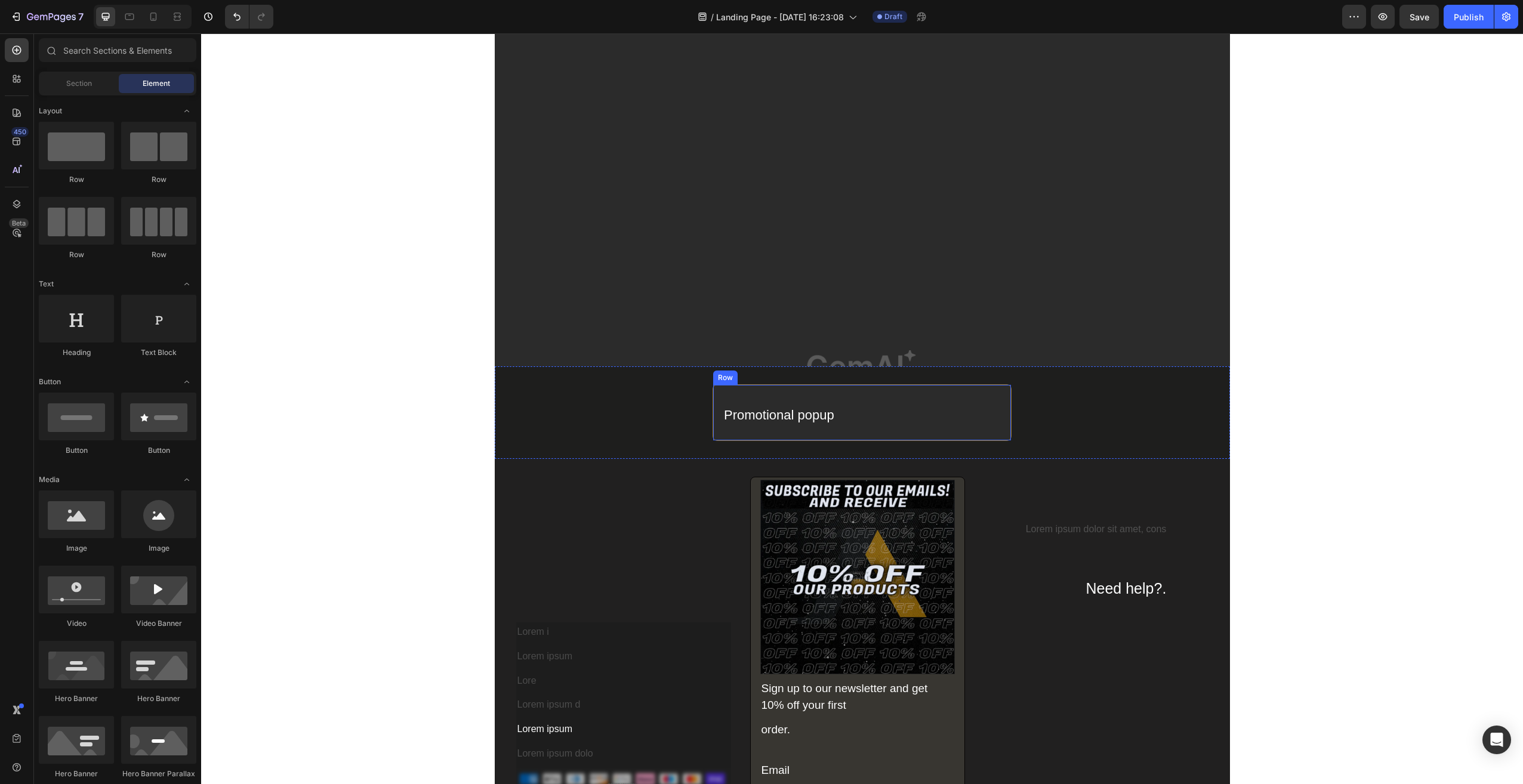
scroll to position [2207, 0]
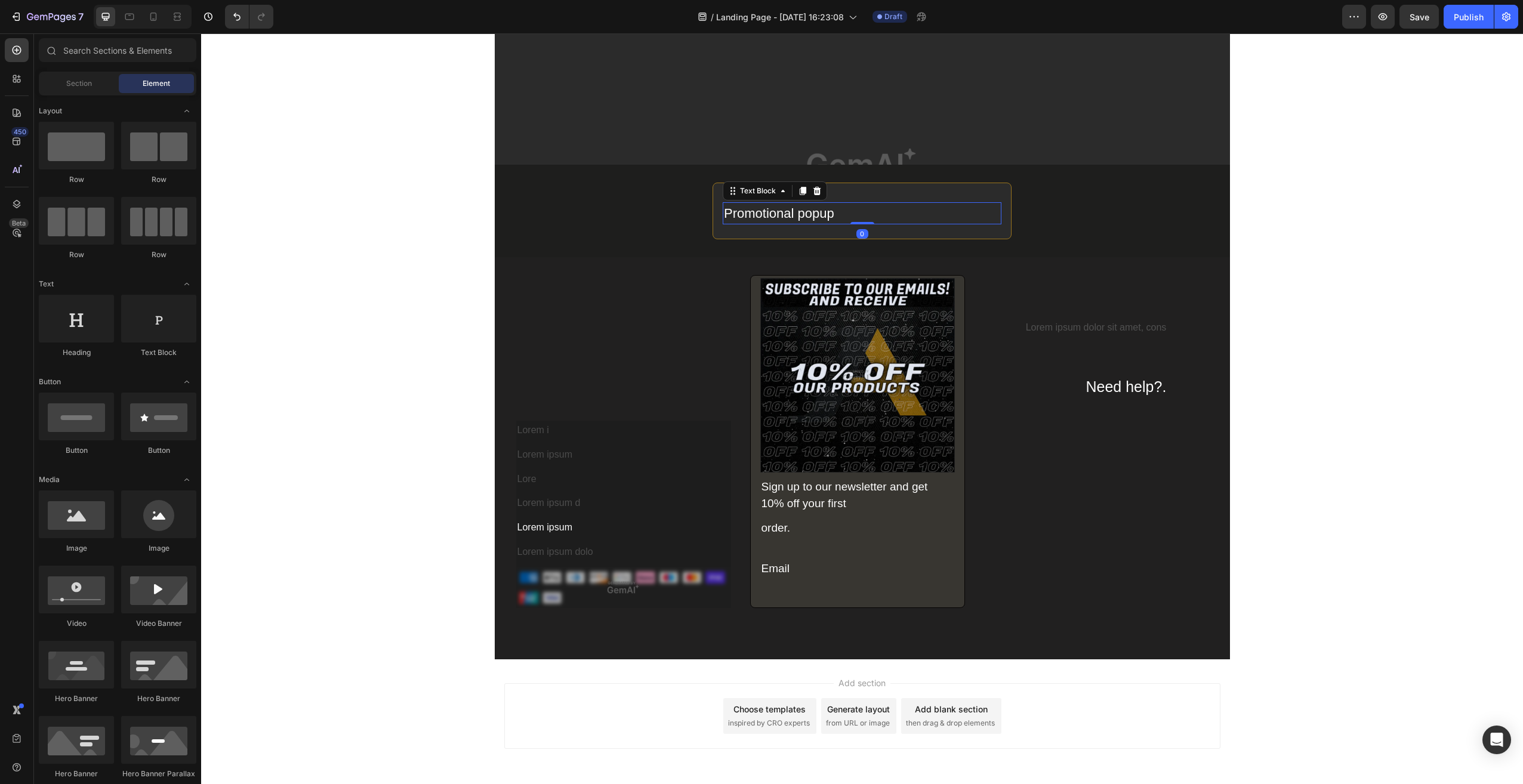
click at [796, 211] on div "Promotional popup" at bounding box center [861, 213] width 279 height 22
click at [852, 407] on img at bounding box center [857, 375] width 194 height 194
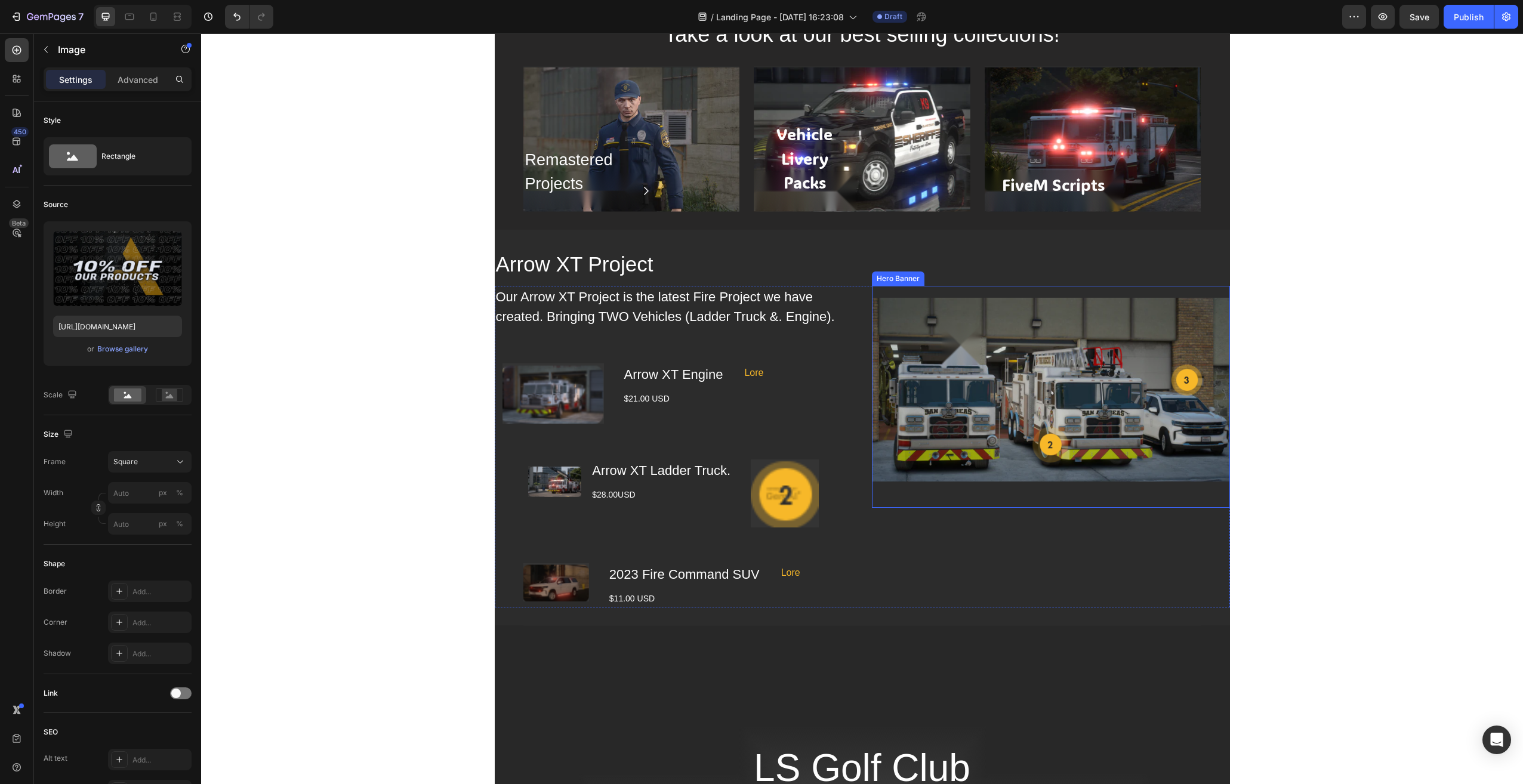
scroll to position [417, 0]
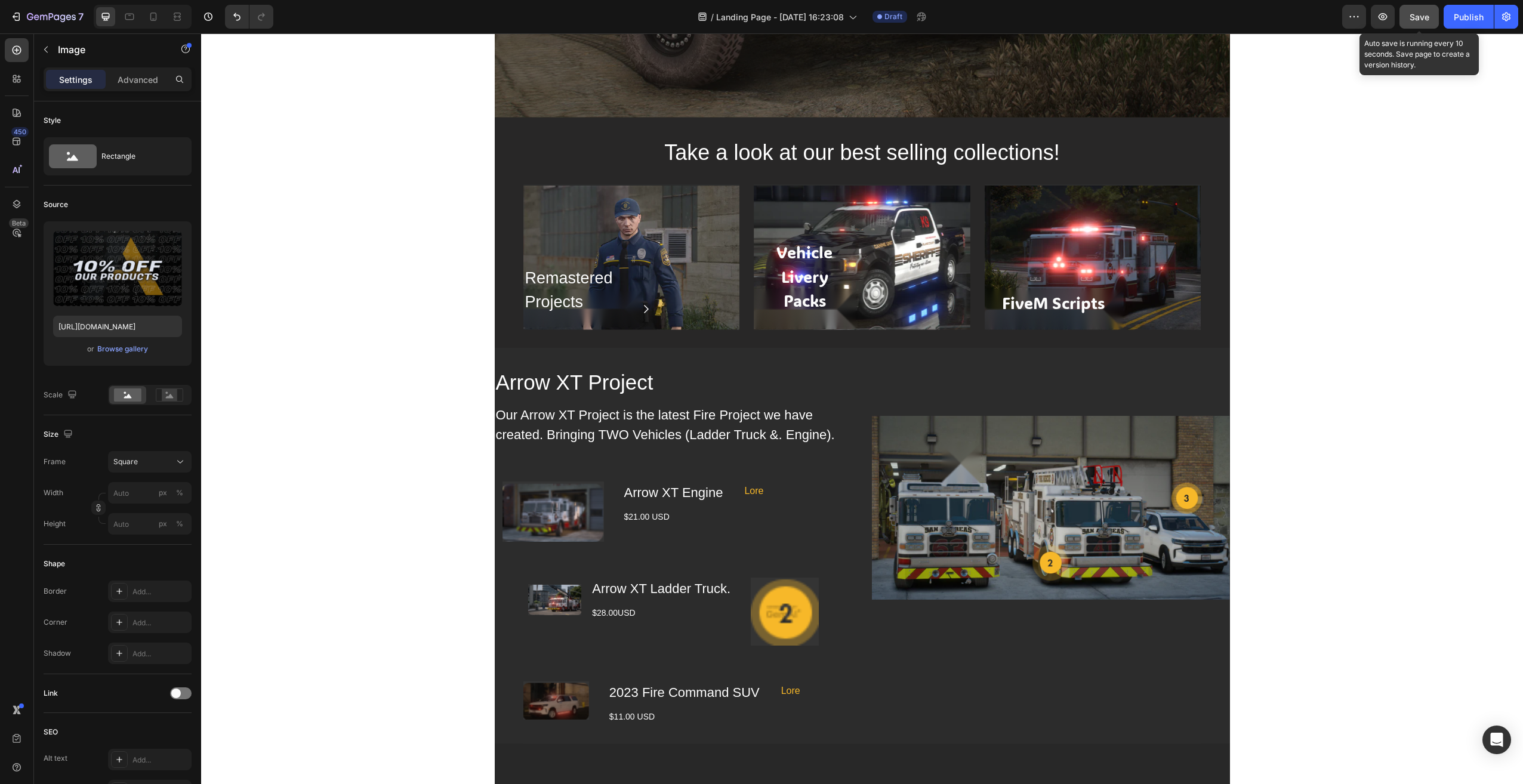
drag, startPoint x: 1418, startPoint y: 13, endPoint x: 1077, endPoint y: 213, distance: 395.3
click at [1418, 13] on span "Save" at bounding box center [1420, 16] width 19 height 11
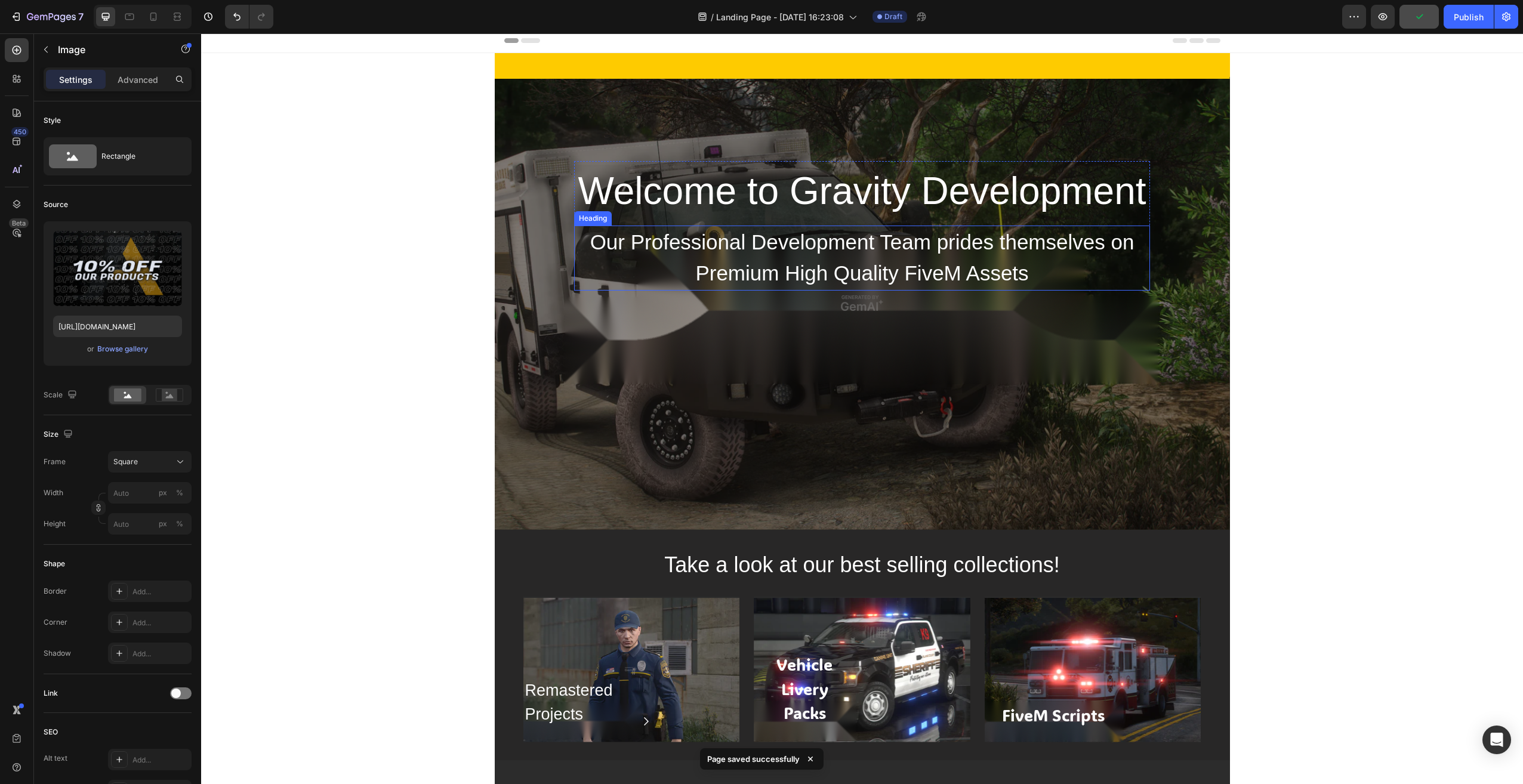
scroll to position [0, 0]
